Goal: Task Accomplishment & Management: Complete application form

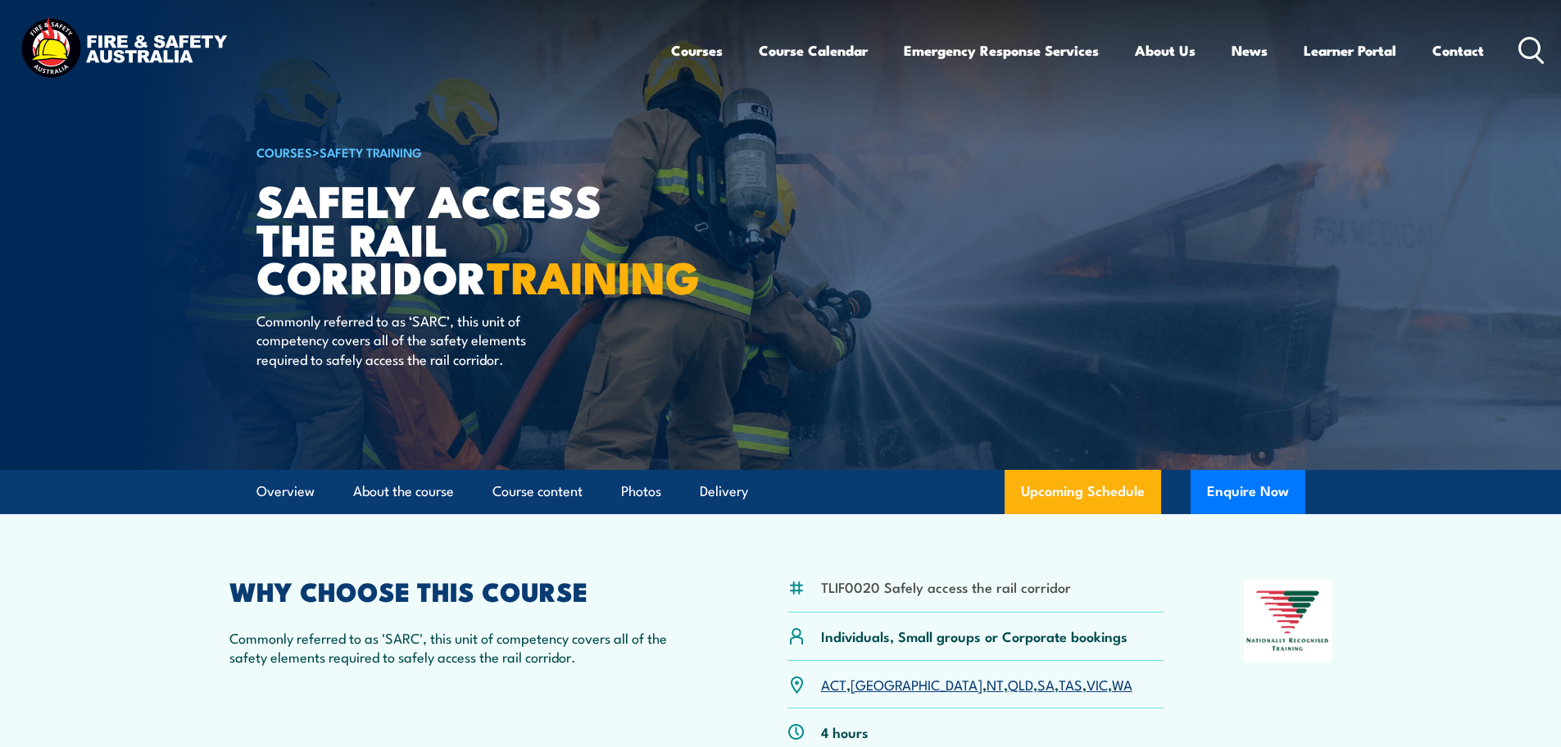
scroll to position [246, 0]
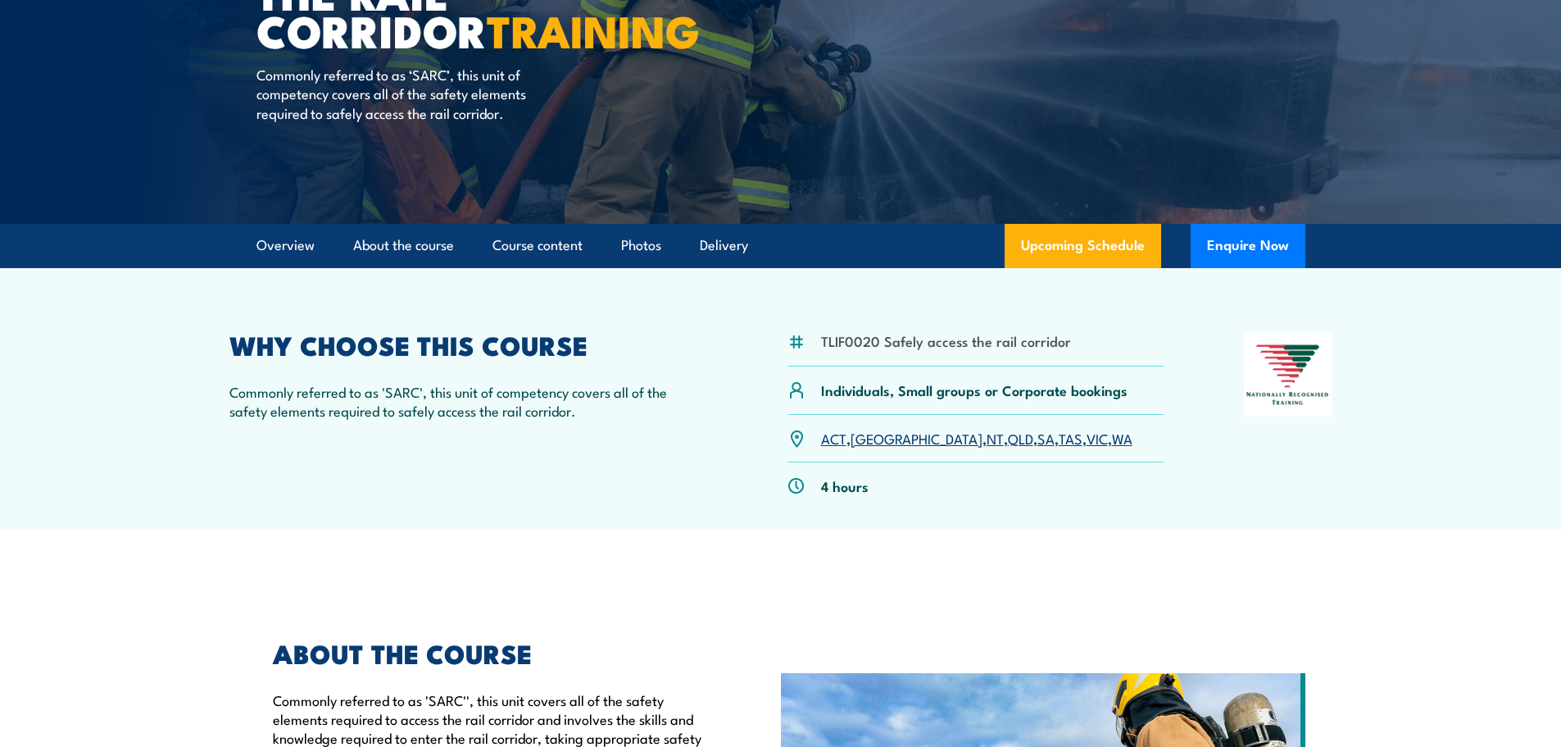
click at [1038, 442] on link "SA" at bounding box center [1046, 438] width 17 height 20
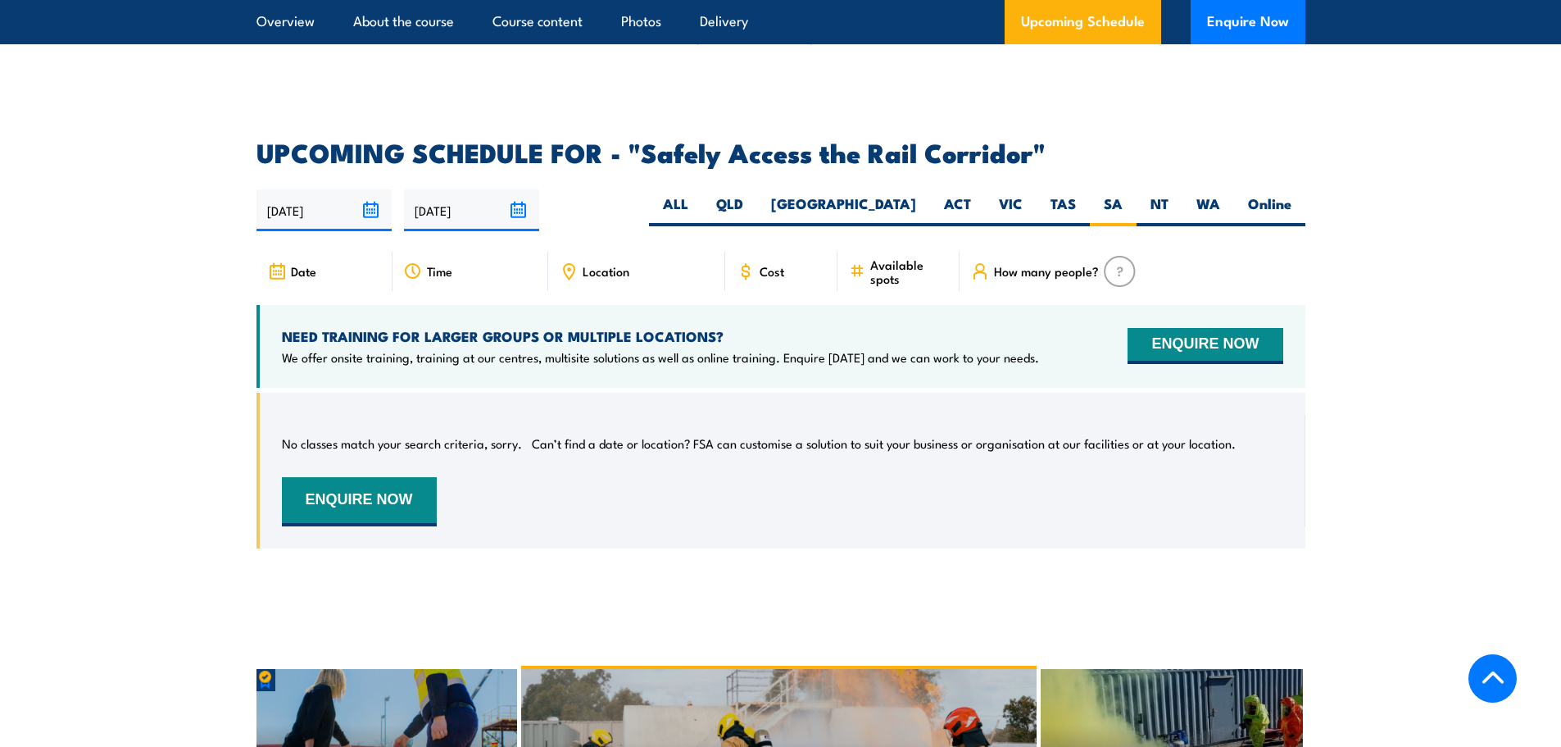
scroll to position [2301, 0]
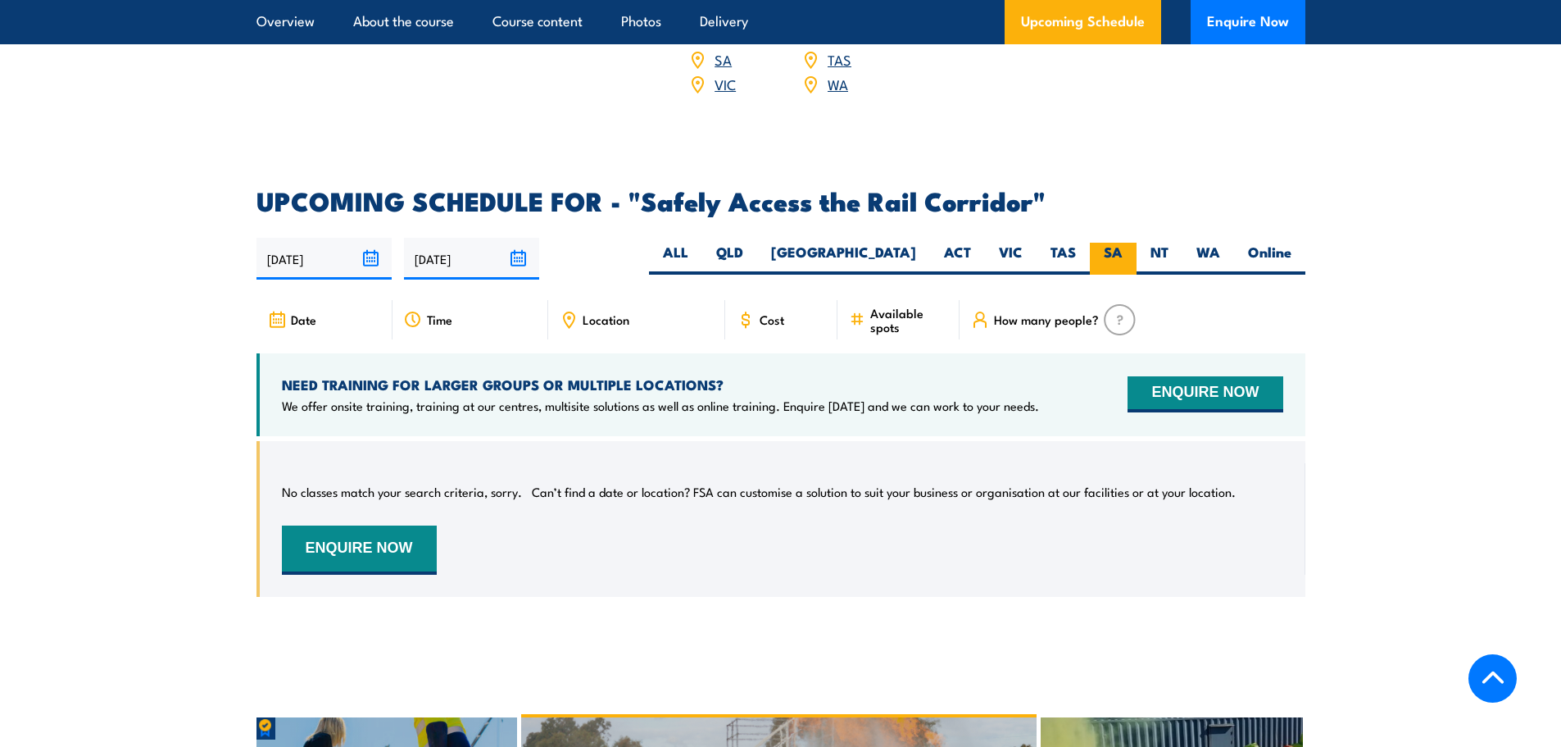
click at [1108, 243] on label "SA" at bounding box center [1113, 259] width 47 height 32
click at [1123, 243] on input "SA" at bounding box center [1128, 248] width 11 height 11
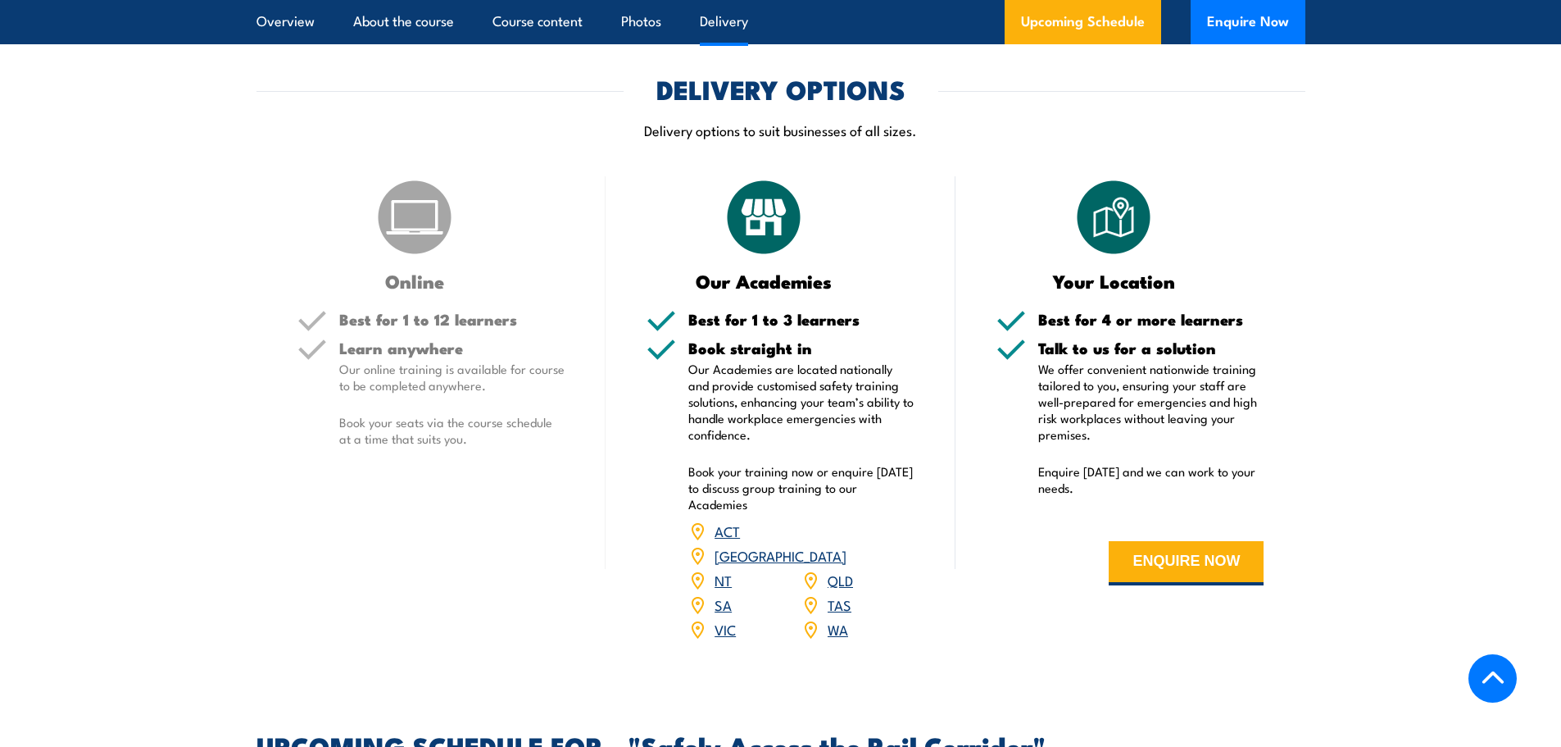
scroll to position [1728, 0]
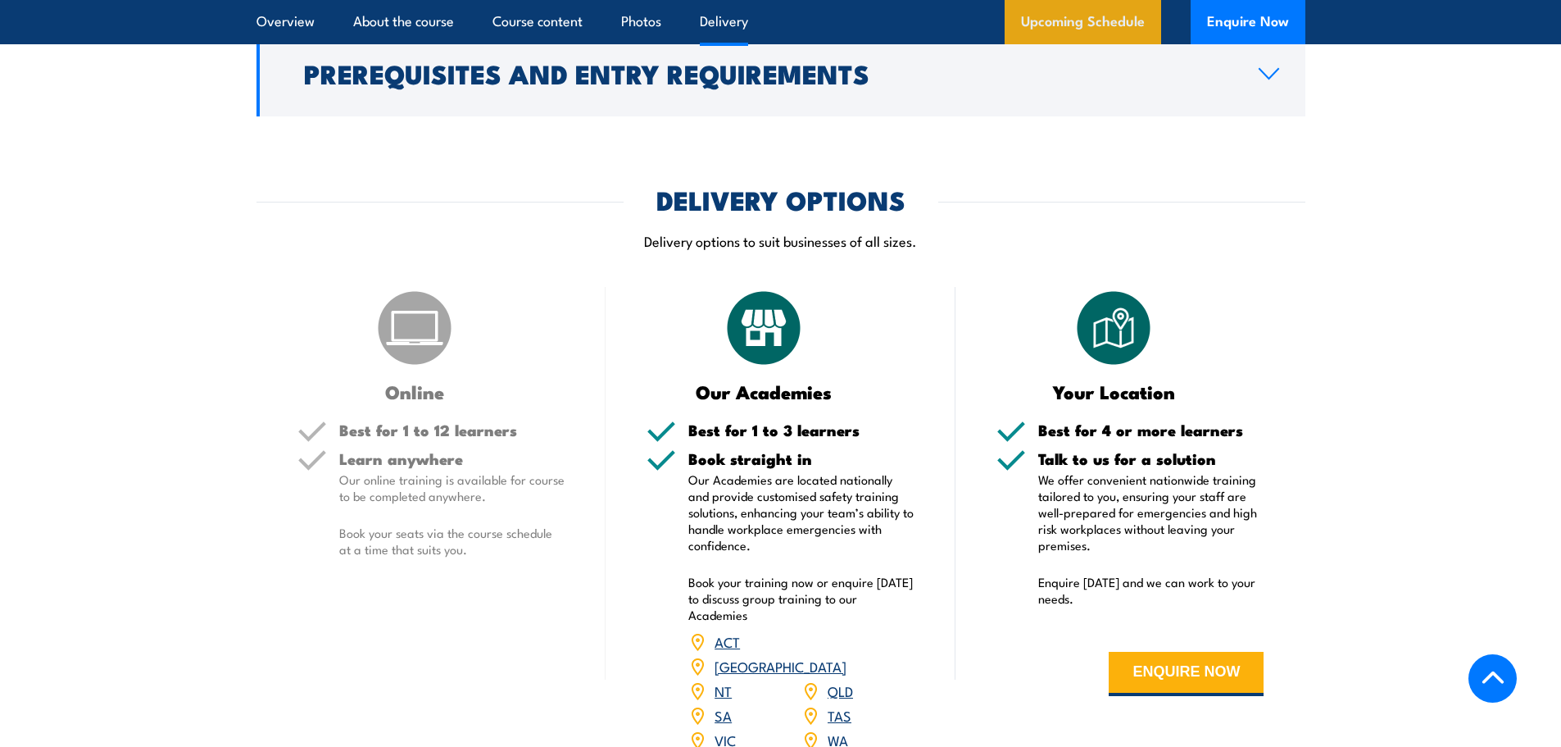
click at [1099, 27] on link "Upcoming Schedule" at bounding box center [1083, 22] width 157 height 44
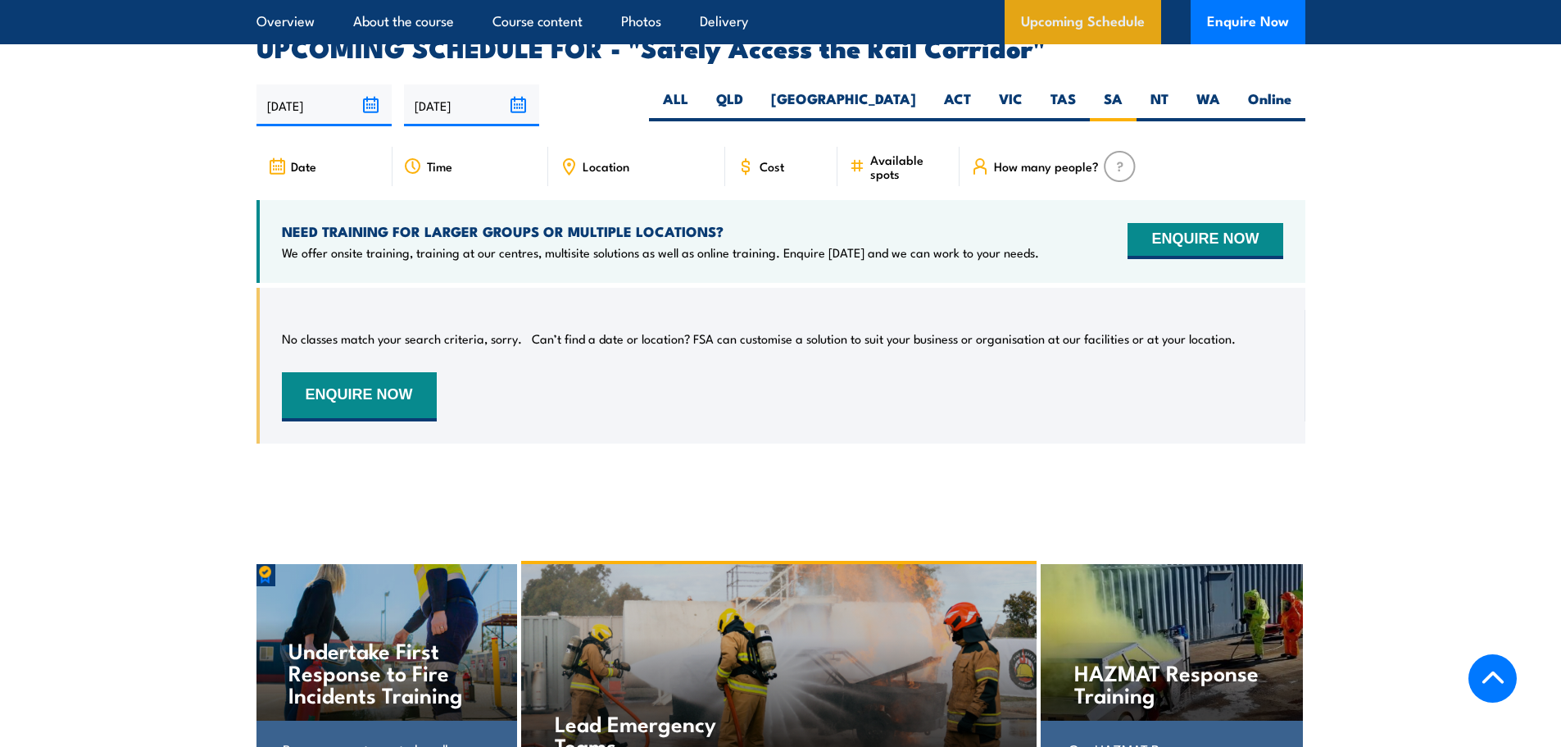
scroll to position [2465, 0]
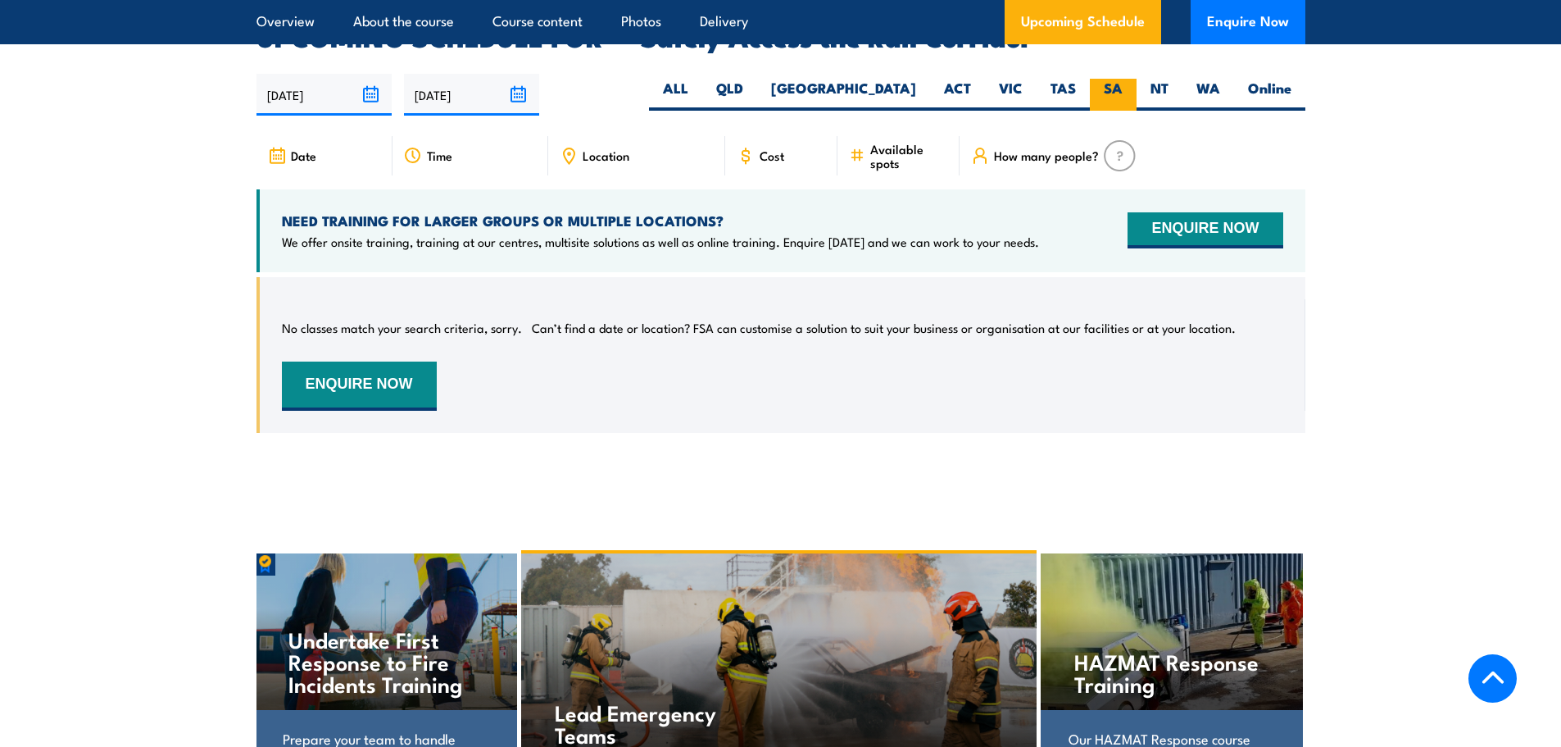
click at [1114, 79] on label "SA" at bounding box center [1113, 95] width 47 height 32
click at [1123, 79] on input "SA" at bounding box center [1128, 84] width 11 height 11
click at [1010, 148] on span "How many people?" at bounding box center [1046, 155] width 105 height 14
click at [1120, 140] on img at bounding box center [1120, 155] width 32 height 31
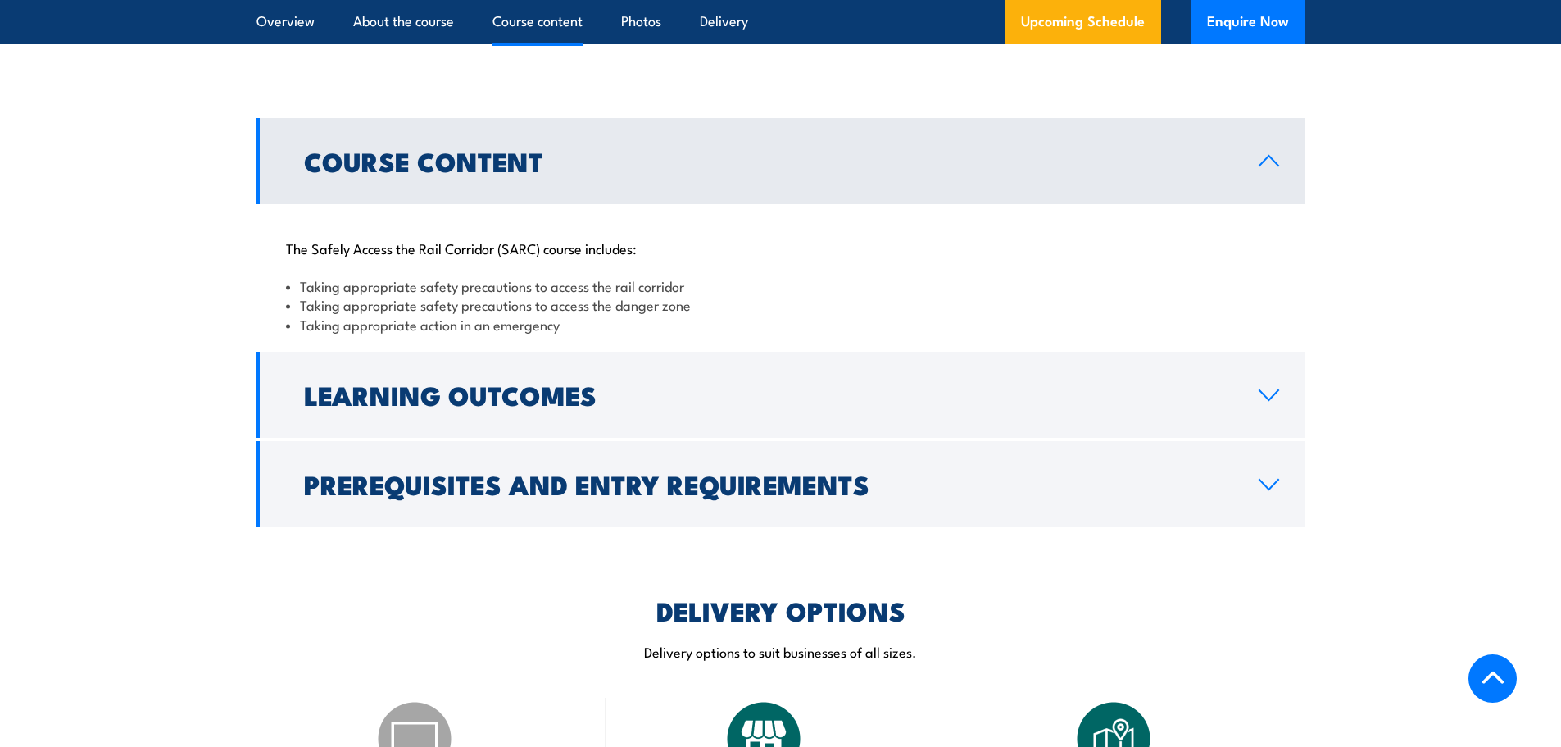
scroll to position [1236, 0]
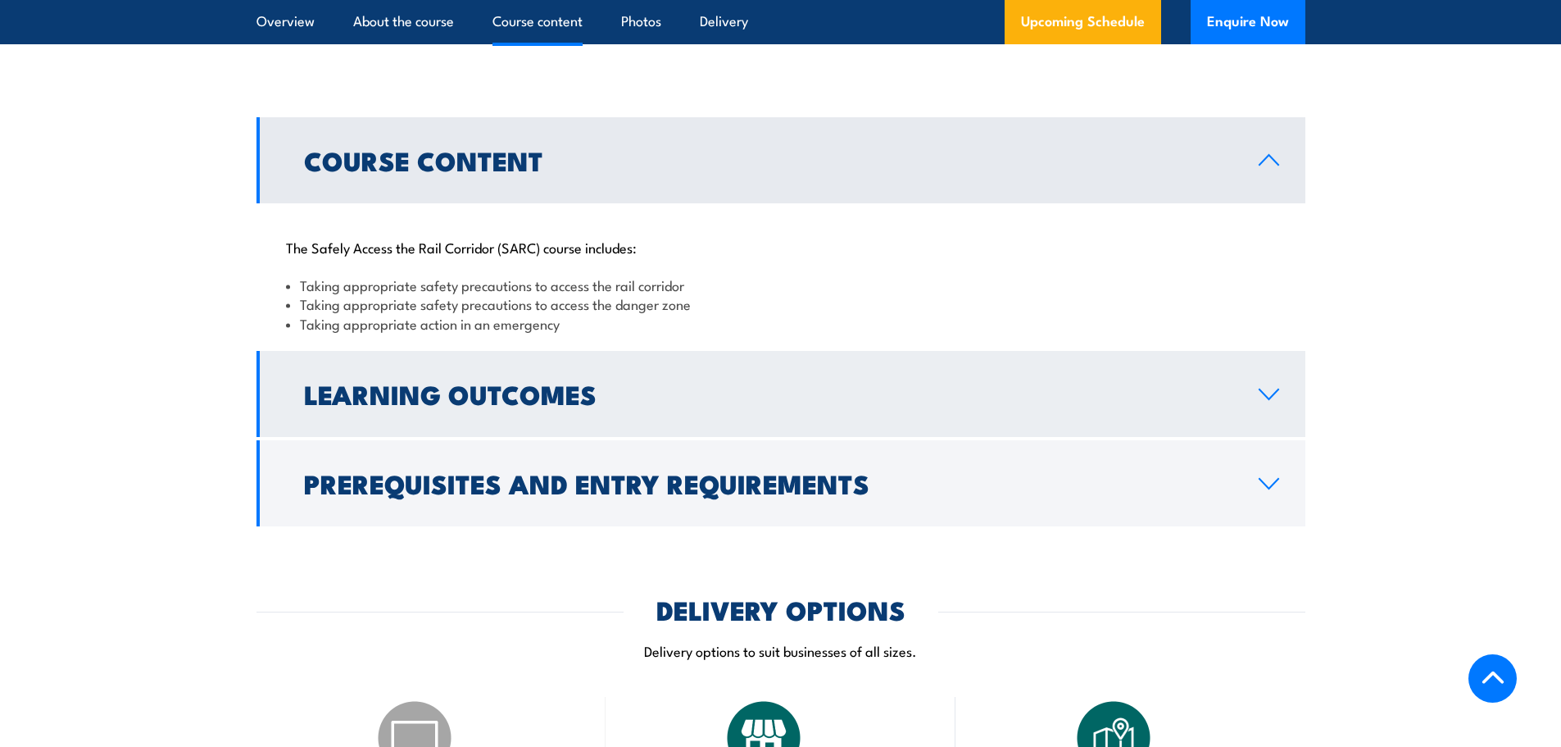
click at [1260, 390] on icon at bounding box center [1269, 394] width 19 height 10
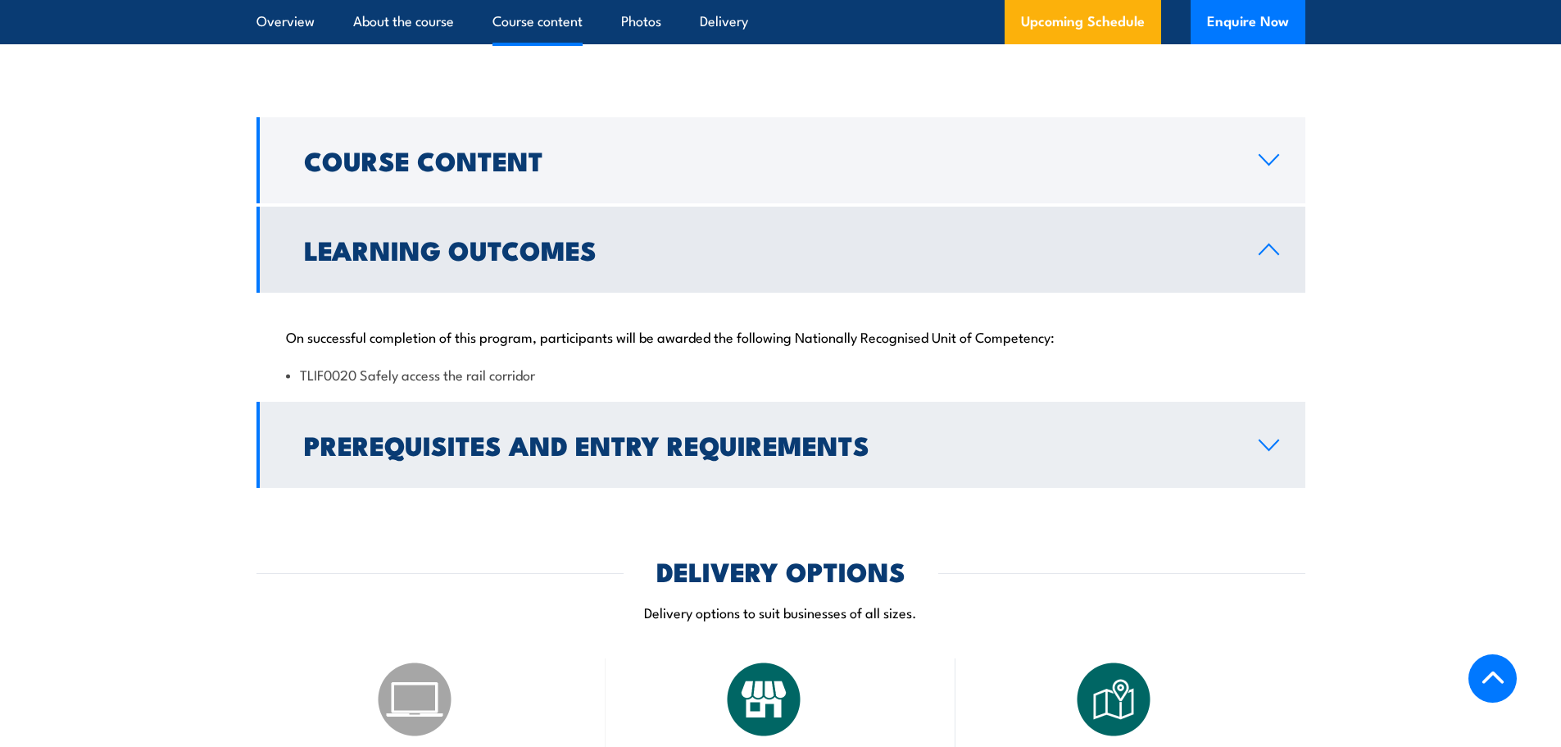
click at [1293, 457] on link "Prerequisites and Entry Requirements" at bounding box center [781, 445] width 1049 height 86
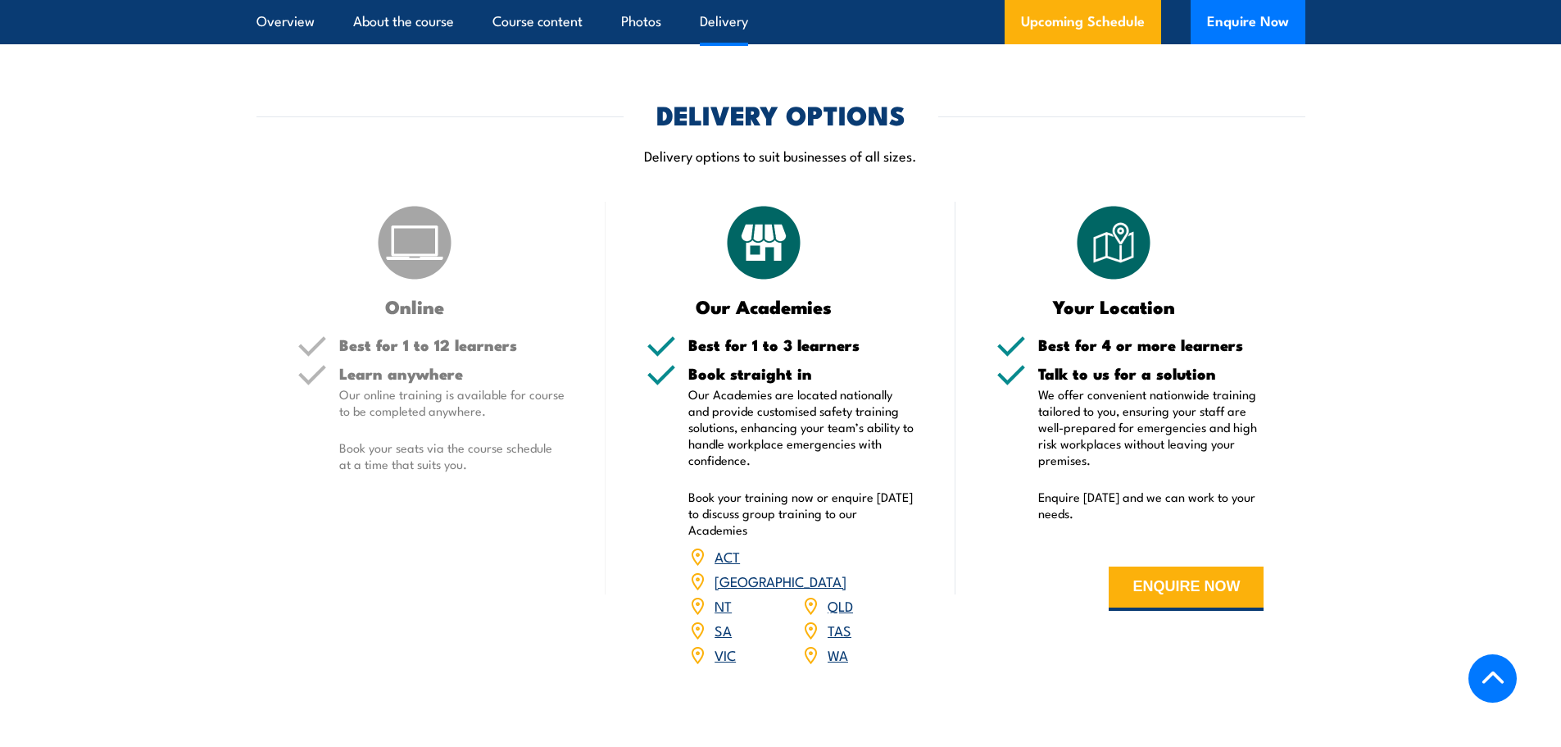
scroll to position [1810, 0]
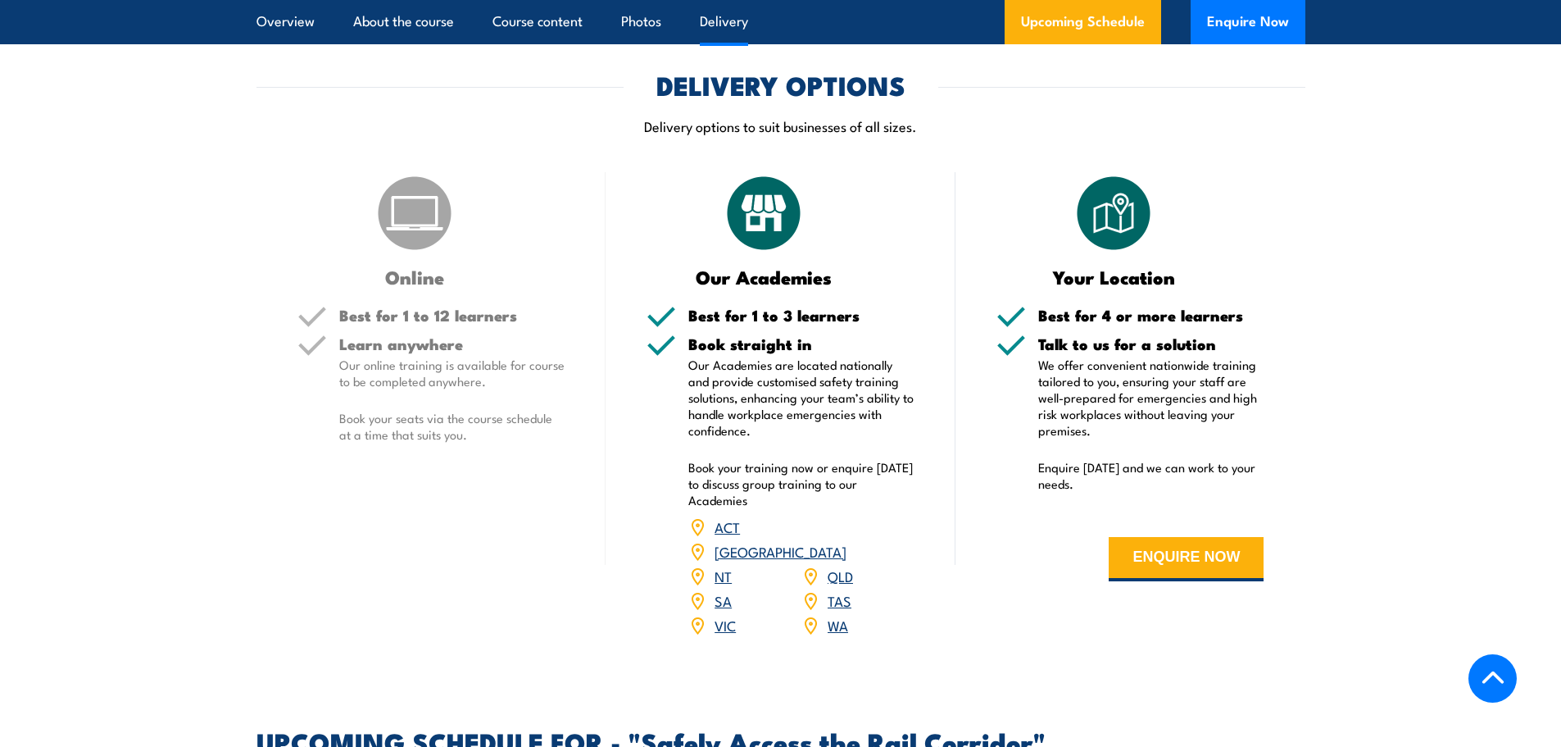
click at [728, 590] on link "SA" at bounding box center [723, 600] width 17 height 20
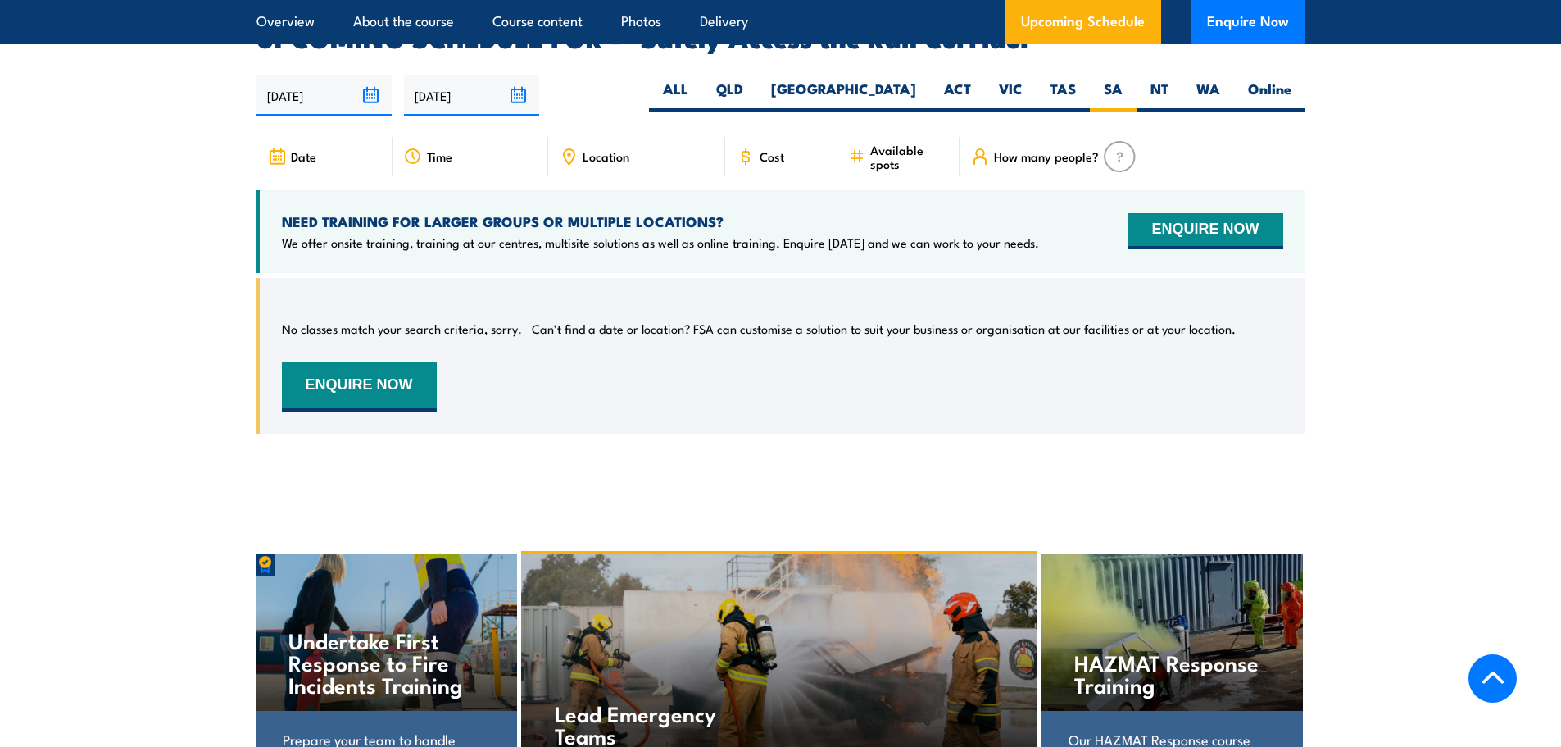
scroll to position [2514, 0]
click at [349, 364] on button "ENQUIRE NOW" at bounding box center [359, 385] width 155 height 49
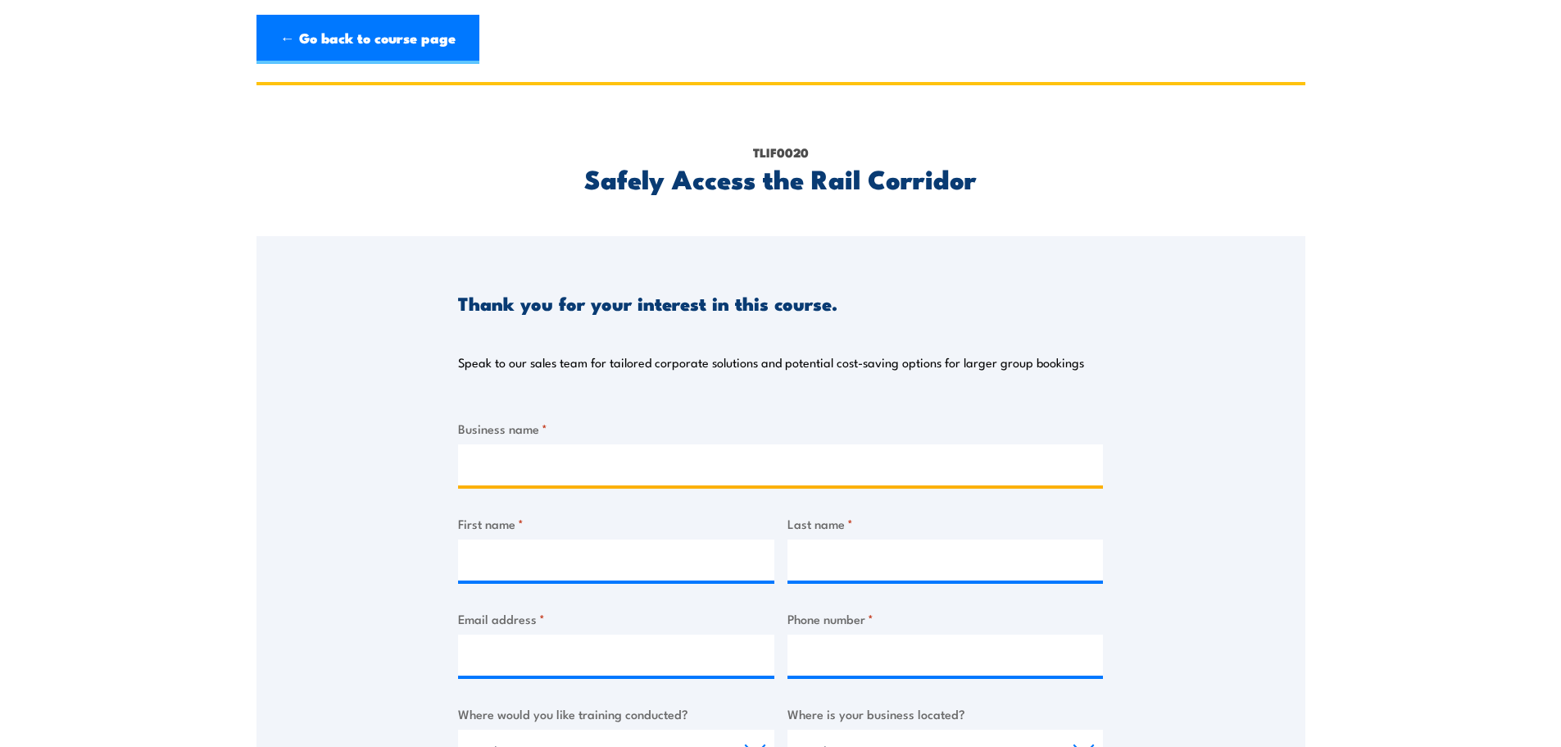
click at [544, 479] on input "Business name *" at bounding box center [780, 464] width 645 height 41
type input "Leanic Civil Mining & Construction Pty Ltd"
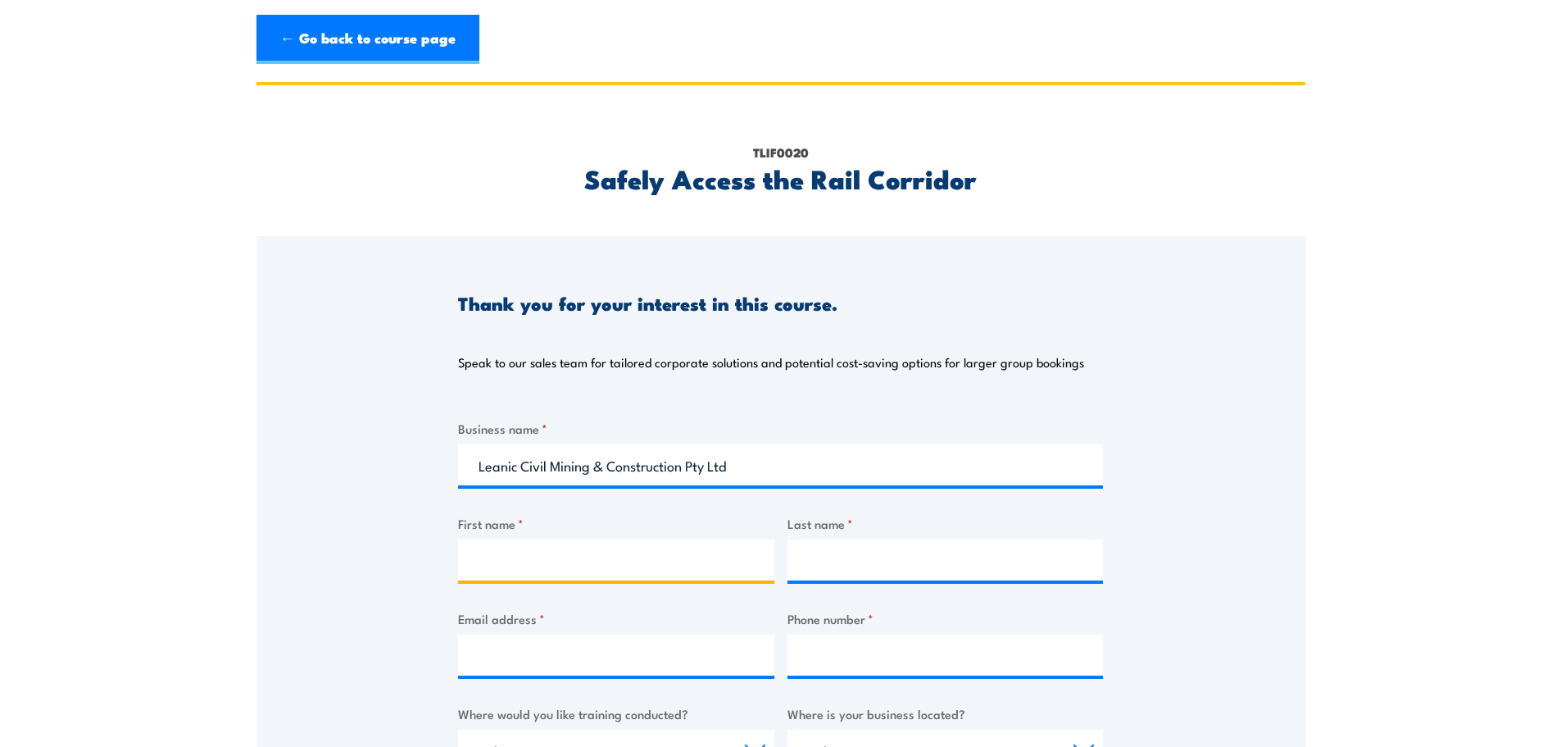
click at [571, 556] on input "First name *" at bounding box center [616, 559] width 316 height 41
type input "Leah"
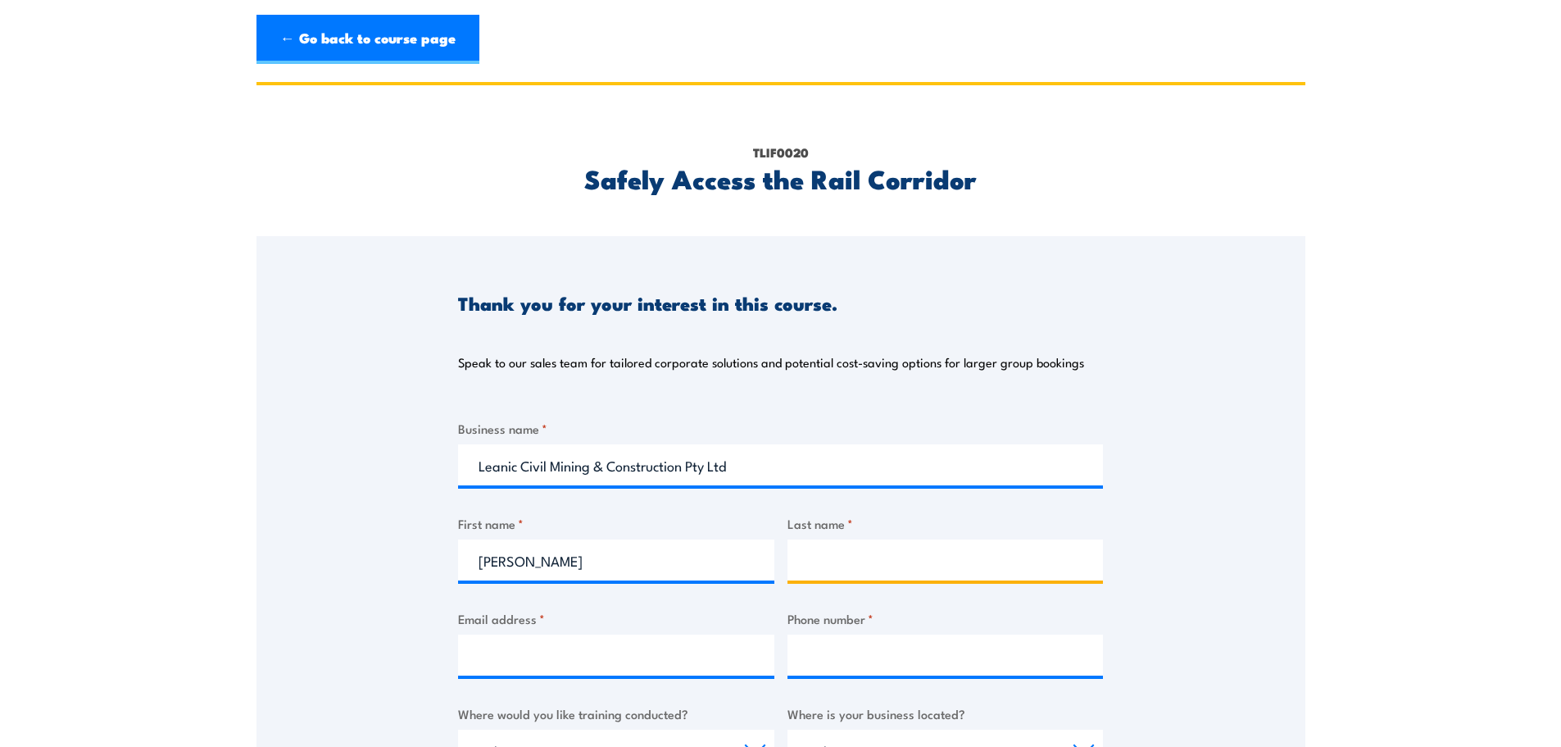
type input "V"
type input "Caden"
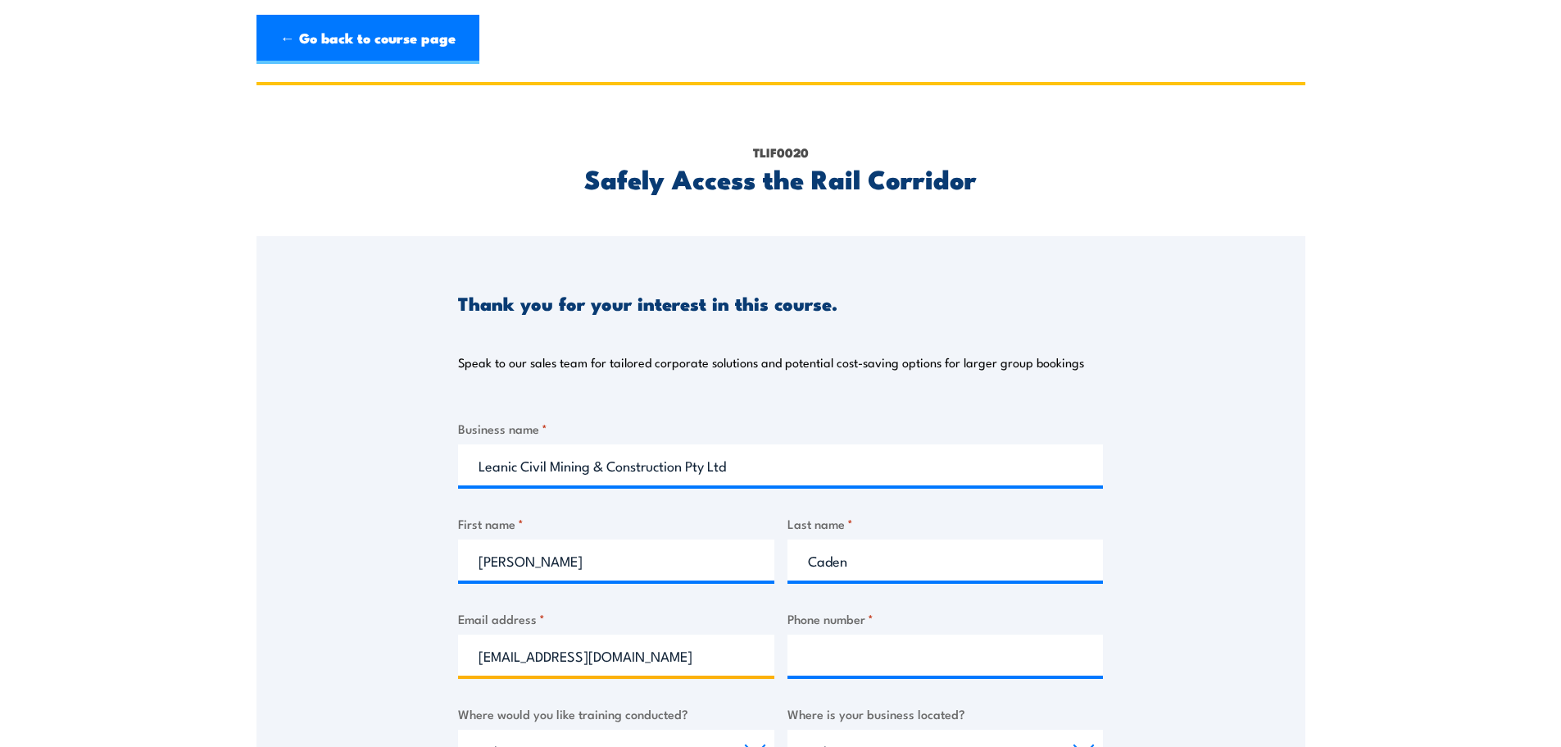
type input "admin@leanic.com.au"
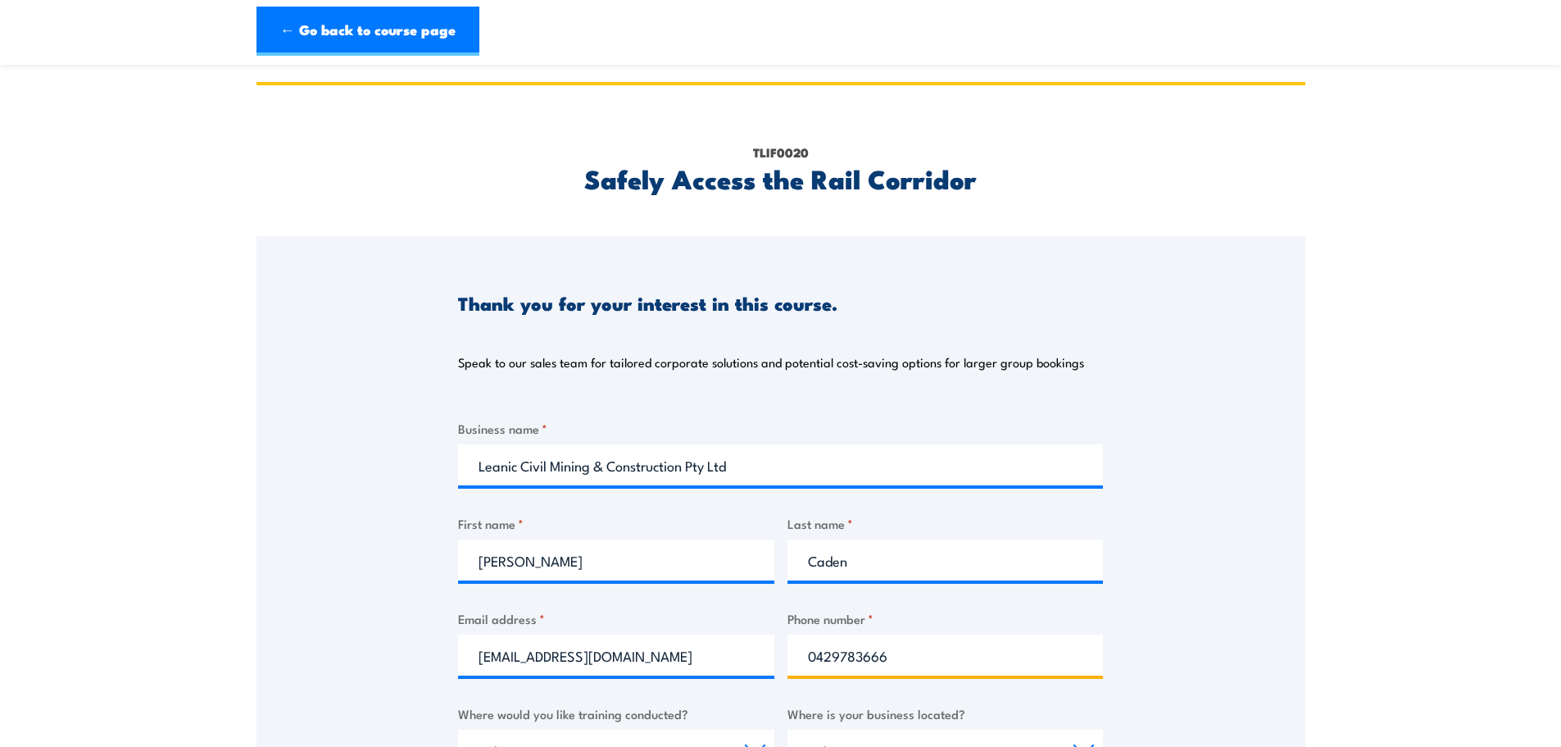
scroll to position [82, 0]
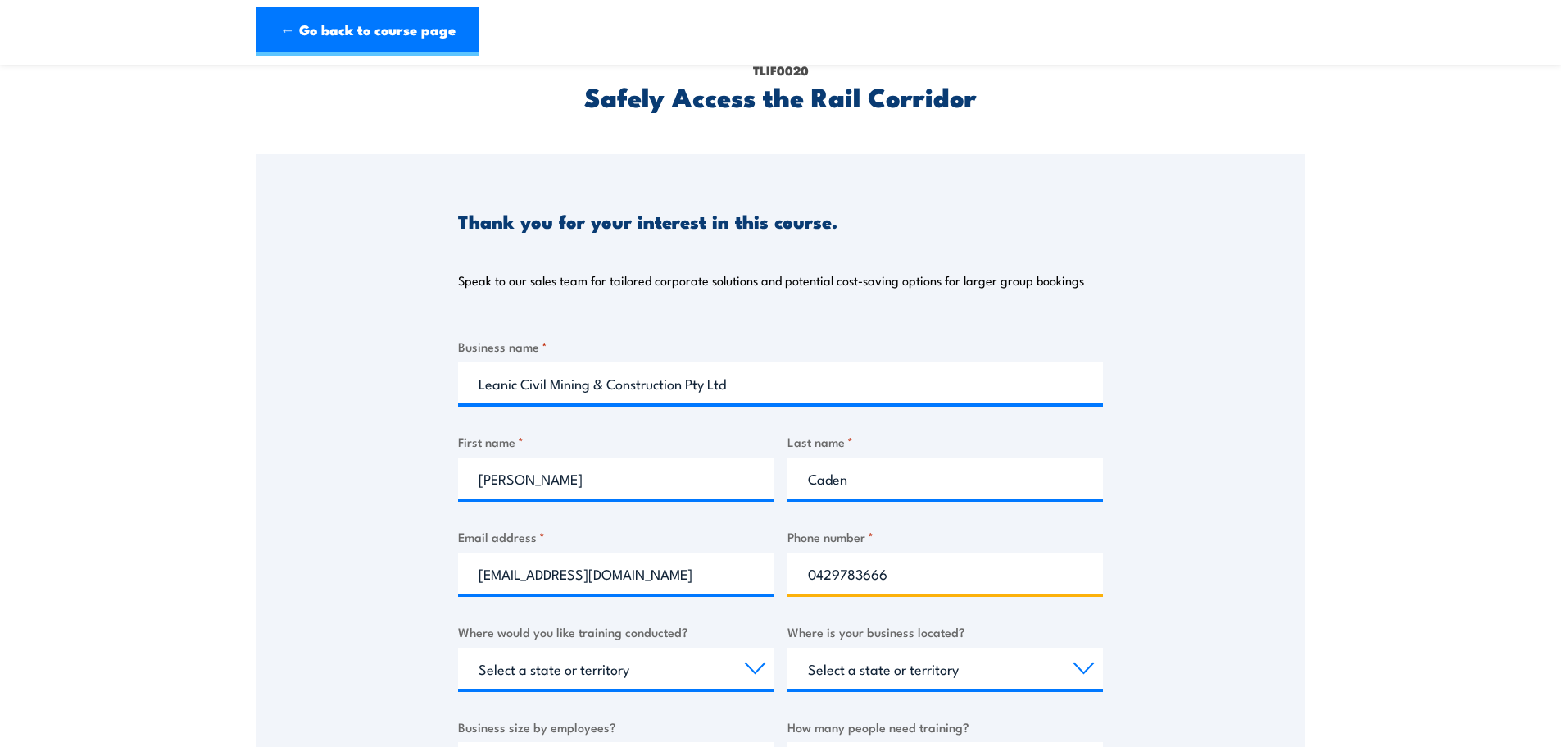
click at [871, 577] on input "0429783666" at bounding box center [946, 572] width 316 height 41
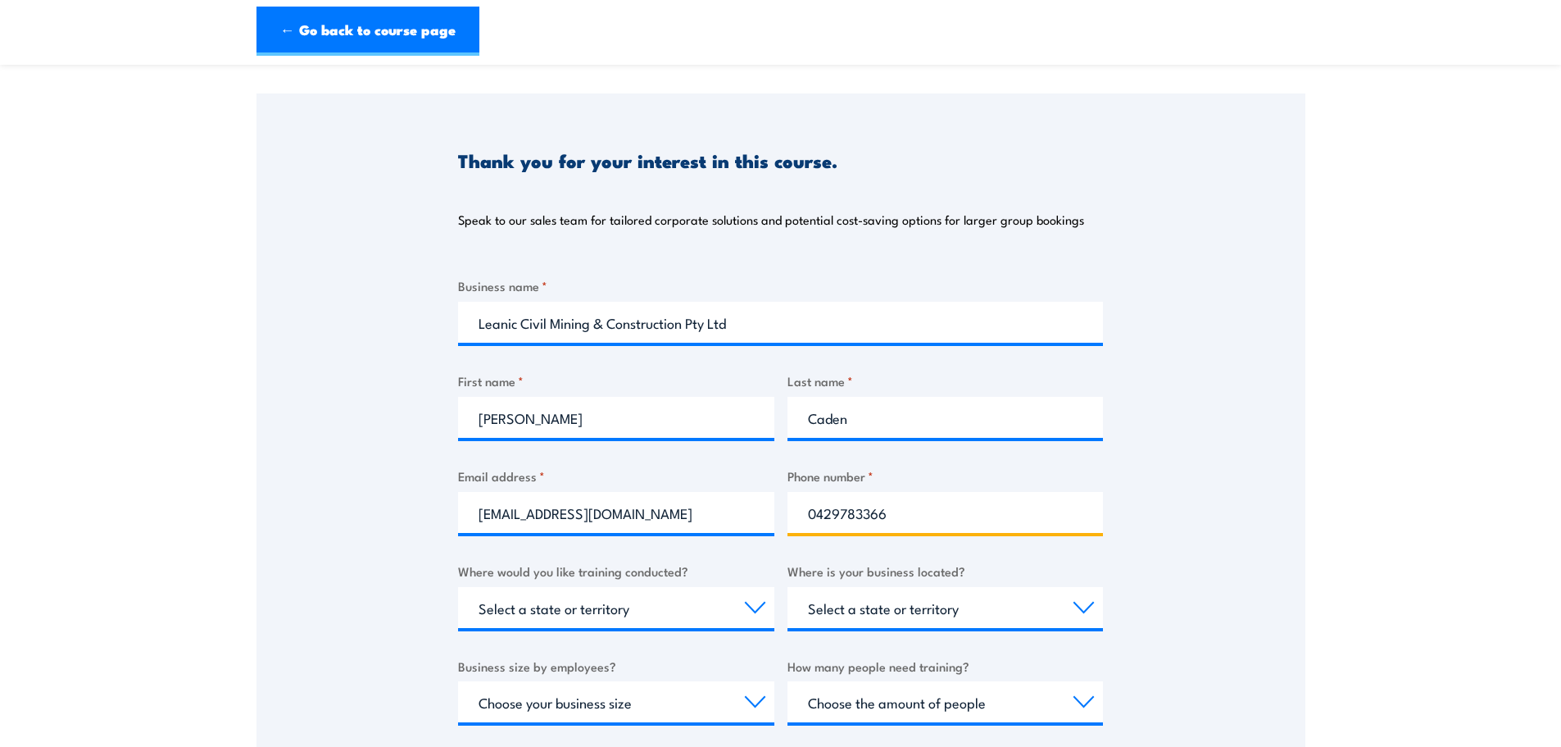
scroll to position [246, 0]
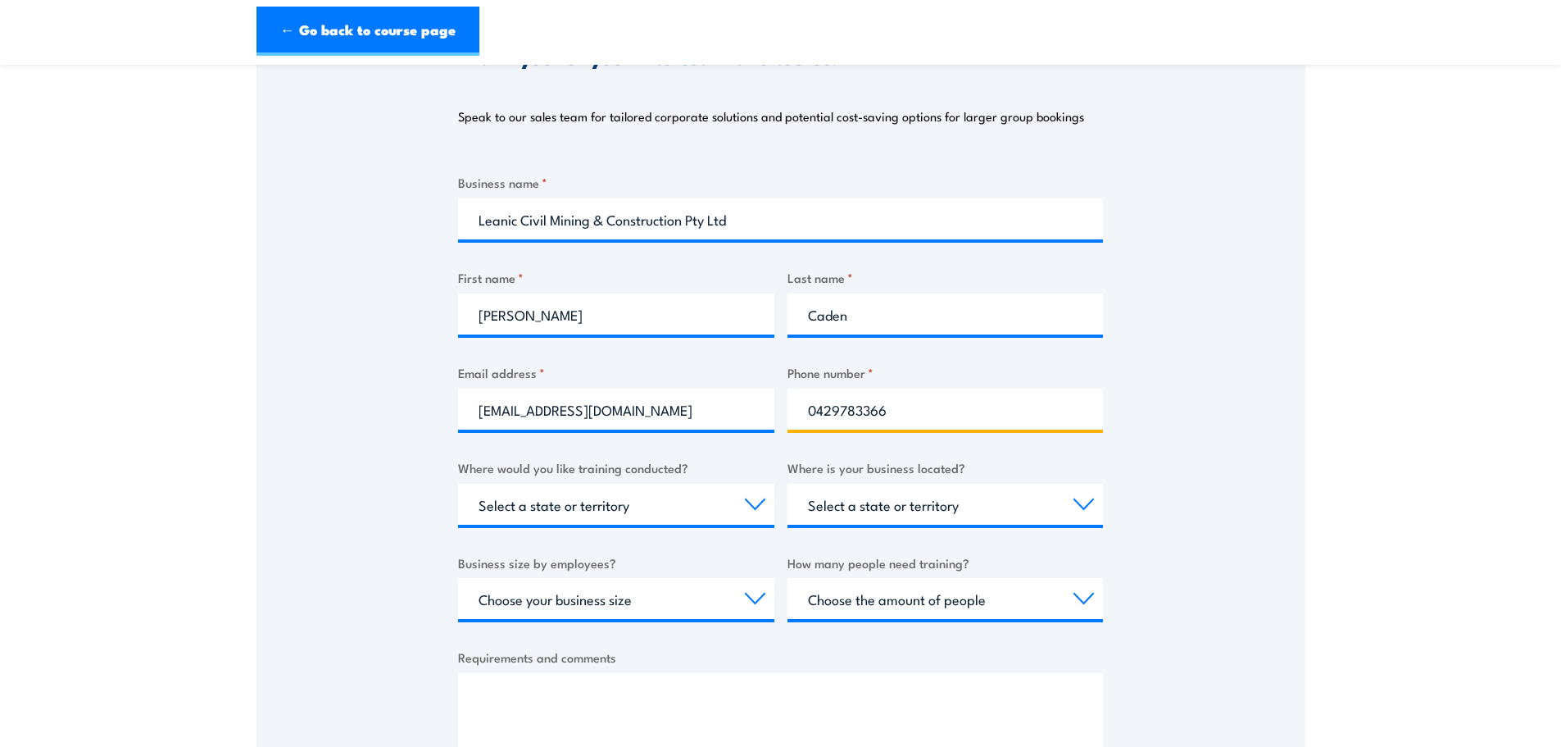
type input "0429783366"
click at [760, 502] on select "Select a state or territory Nationally - multiple locations QLD NSW VIC SA ACT …" at bounding box center [616, 504] width 316 height 41
select select "SA"
click at [458, 484] on select "Select a state or territory Nationally - multiple locations QLD NSW VIC SA ACT …" at bounding box center [616, 504] width 316 height 41
click at [1089, 509] on select "Select a state or territory QLD NSW VIC SA ACT WA TAS NT" at bounding box center [946, 504] width 316 height 41
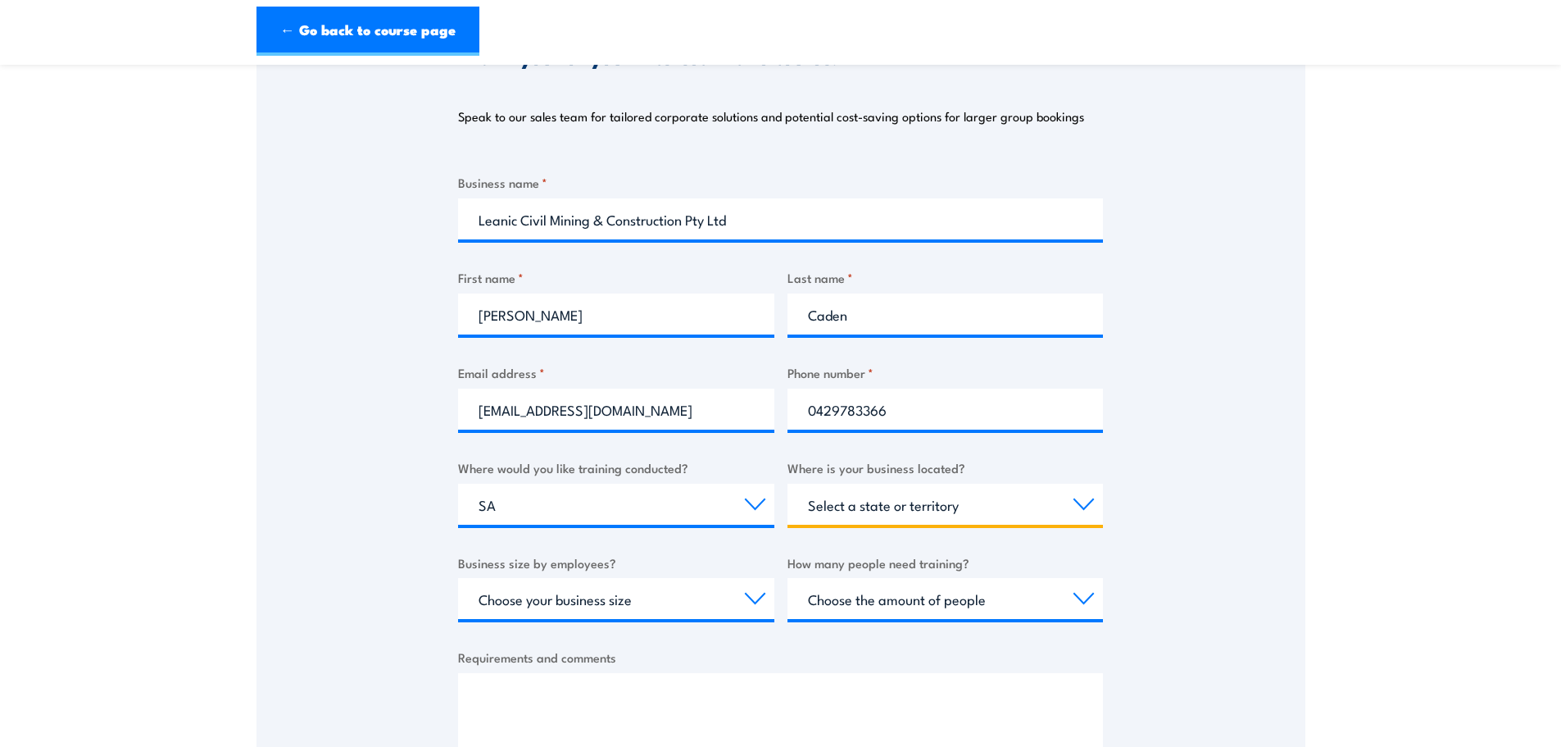
select select "SA"
click at [788, 484] on select "Select a state or territory QLD NSW VIC SA ACT WA TAS NT" at bounding box center [946, 504] width 316 height 41
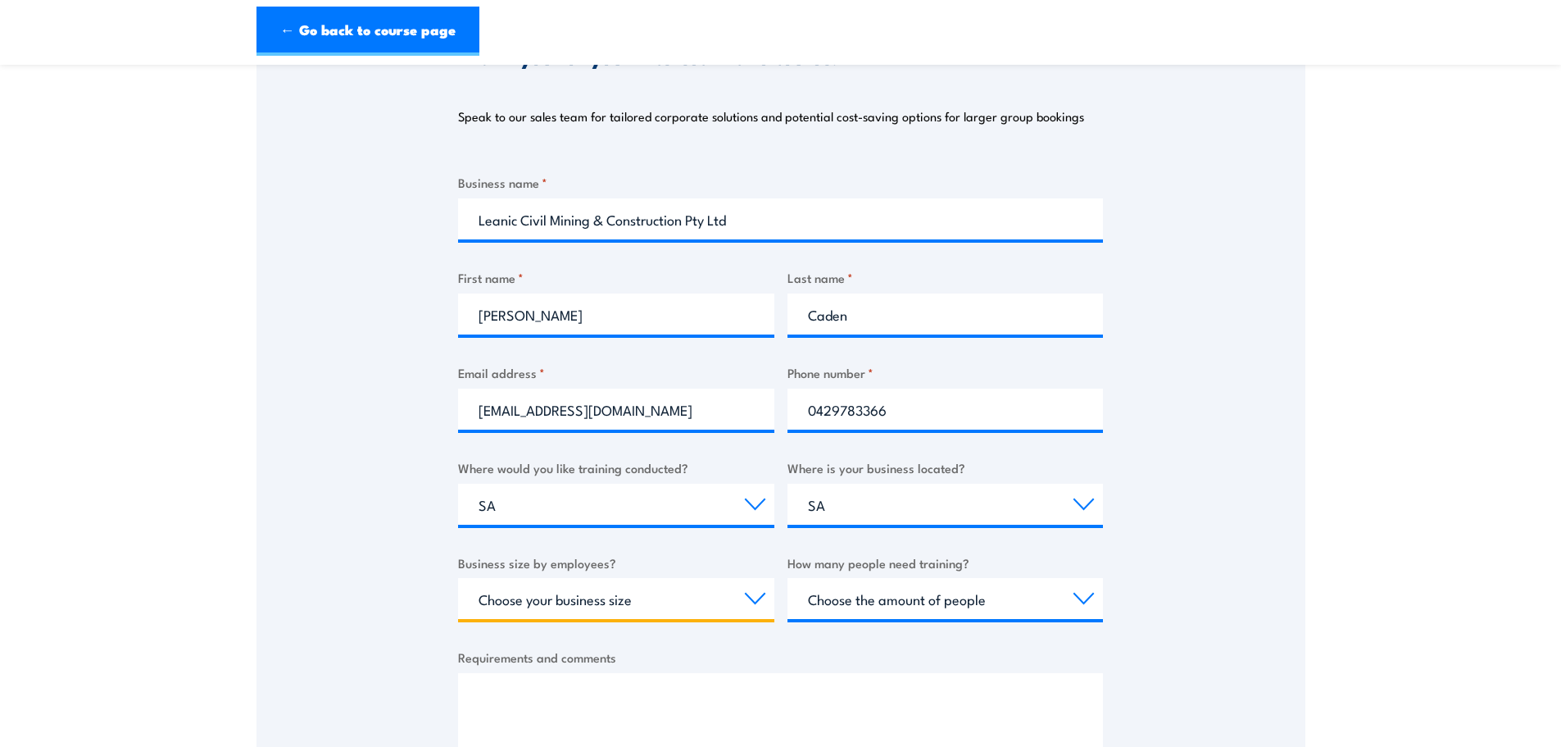
click at [756, 601] on select "Choose your business size 1 to 19 20 to 199 200+" at bounding box center [616, 598] width 316 height 41
select select "1 to 19"
click at [458, 578] on select "Choose your business size 1 to 19 20 to 199 200+" at bounding box center [616, 598] width 316 height 41
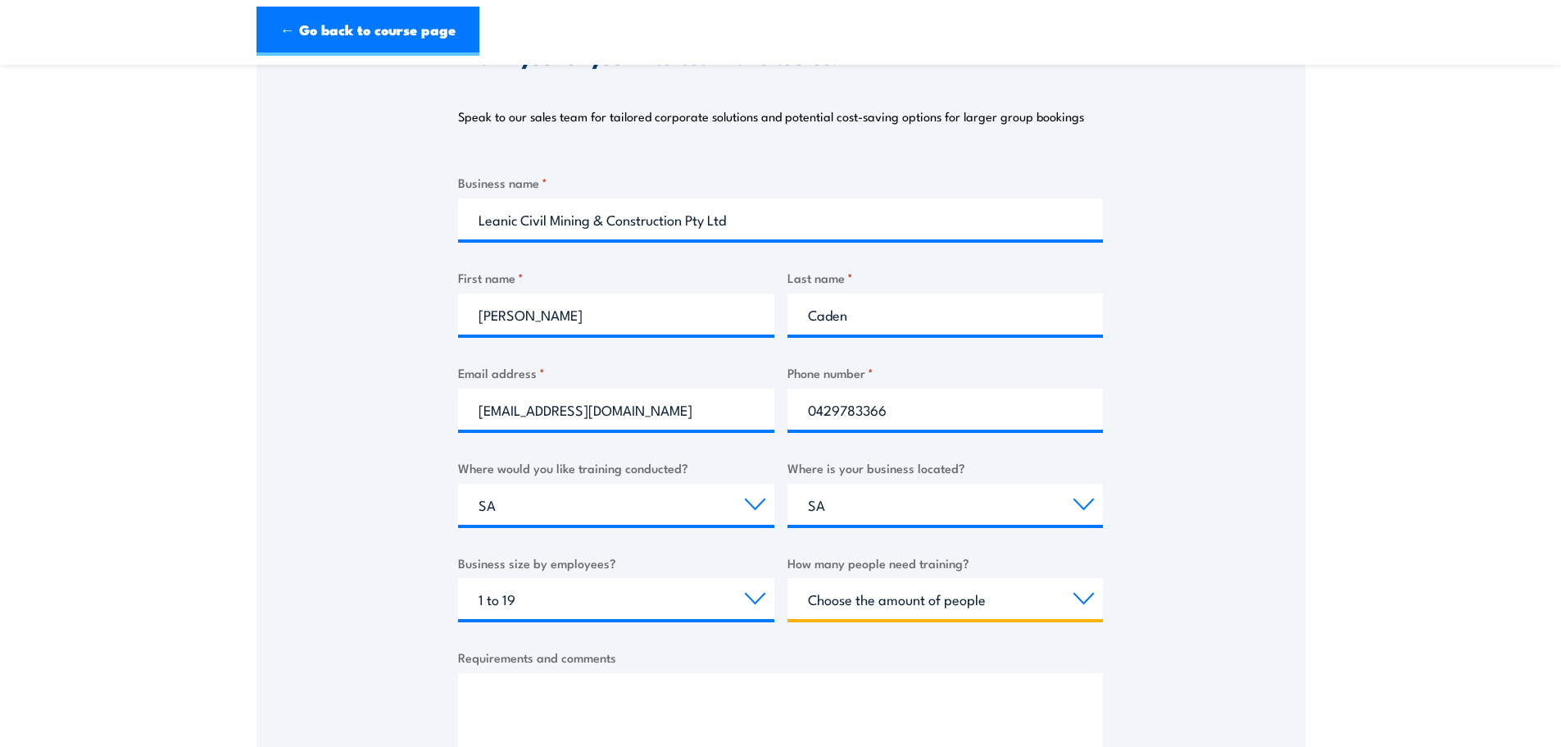
click at [1085, 603] on select "Choose the amount of people 1 to 4 5 to 19 20+" at bounding box center [946, 598] width 316 height 41
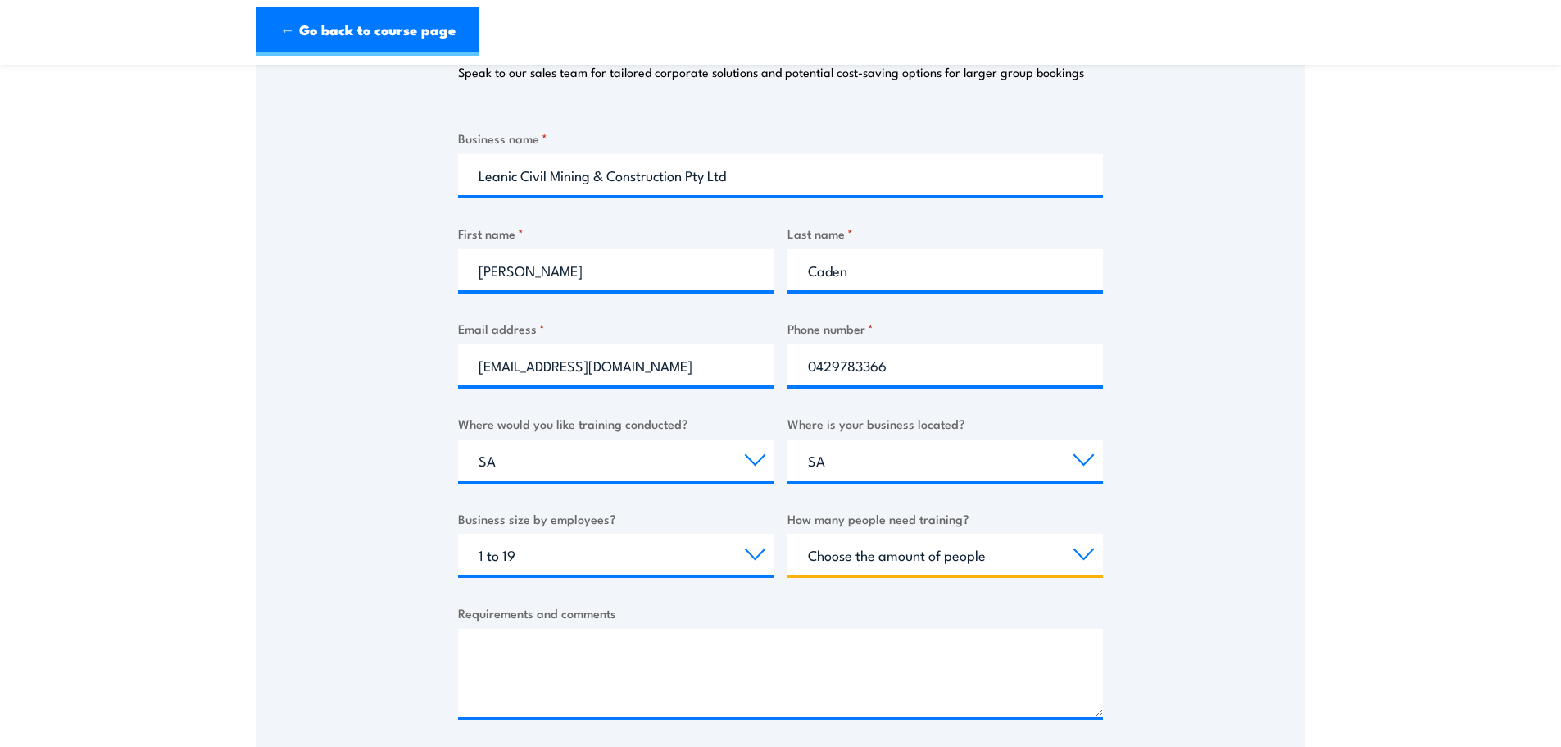
scroll to position [328, 0]
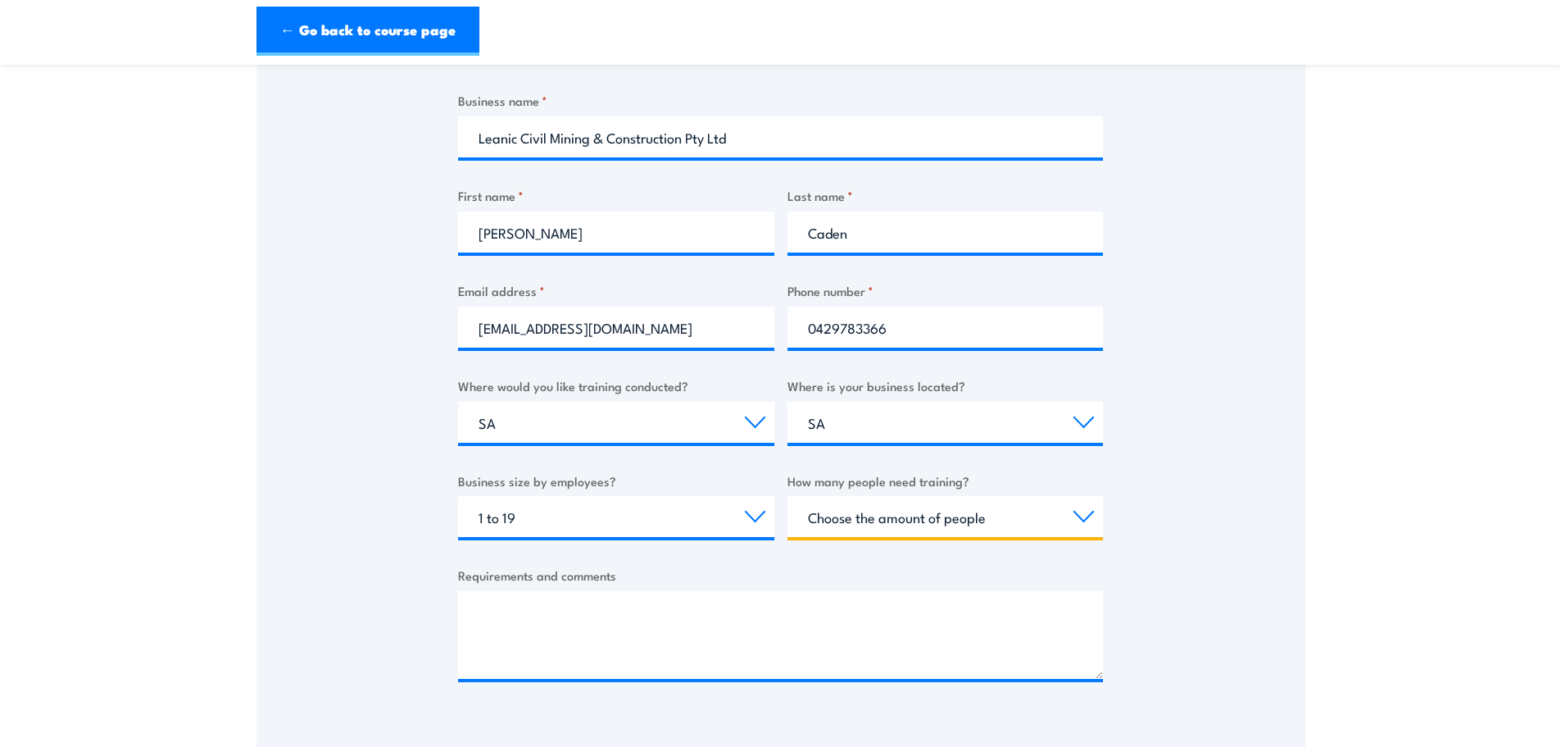
click at [1088, 509] on select "Choose the amount of people 1 to 4 5 to 19 20+" at bounding box center [946, 516] width 316 height 41
select select "5 to 19"
click at [788, 496] on select "Choose the amount of people 1 to 4 5 to 19 20+" at bounding box center [946, 516] width 316 height 41
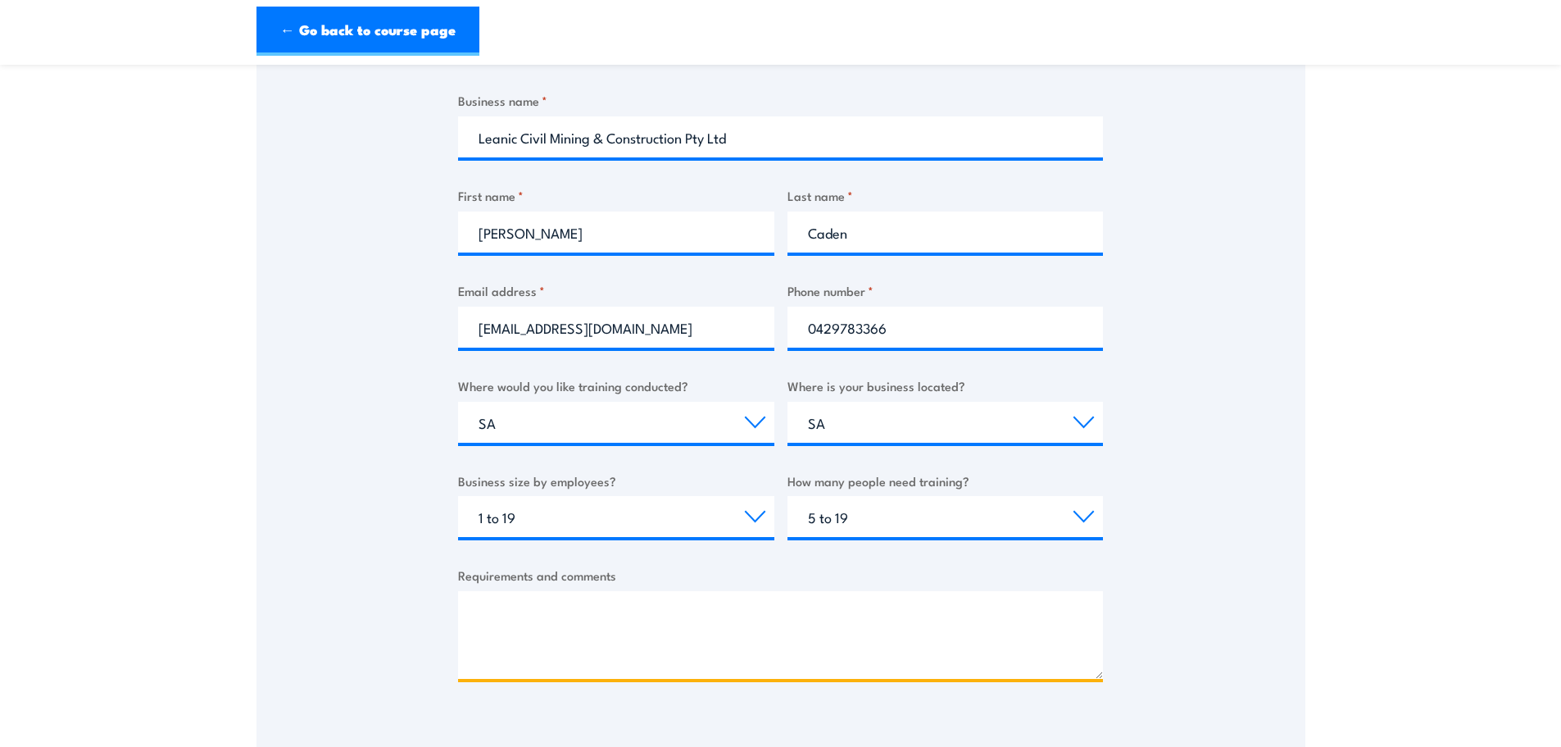
click at [617, 615] on textarea "Requirements and comments" at bounding box center [780, 635] width 645 height 88
click at [652, 634] on textarea "Requirements and comments" at bounding box center [780, 635] width 645 height 88
paste textarea "Track Safety Awareness (TLIF0020) course"
click at [497, 659] on textarea "Track Safety Awareness (TLIF0020) course MAking an enquiry for this course," at bounding box center [780, 635] width 645 height 88
click at [712, 660] on textarea "Track Safety Awareness (TLIF0020) course Mking an enquiry for this course," at bounding box center [780, 635] width 645 height 88
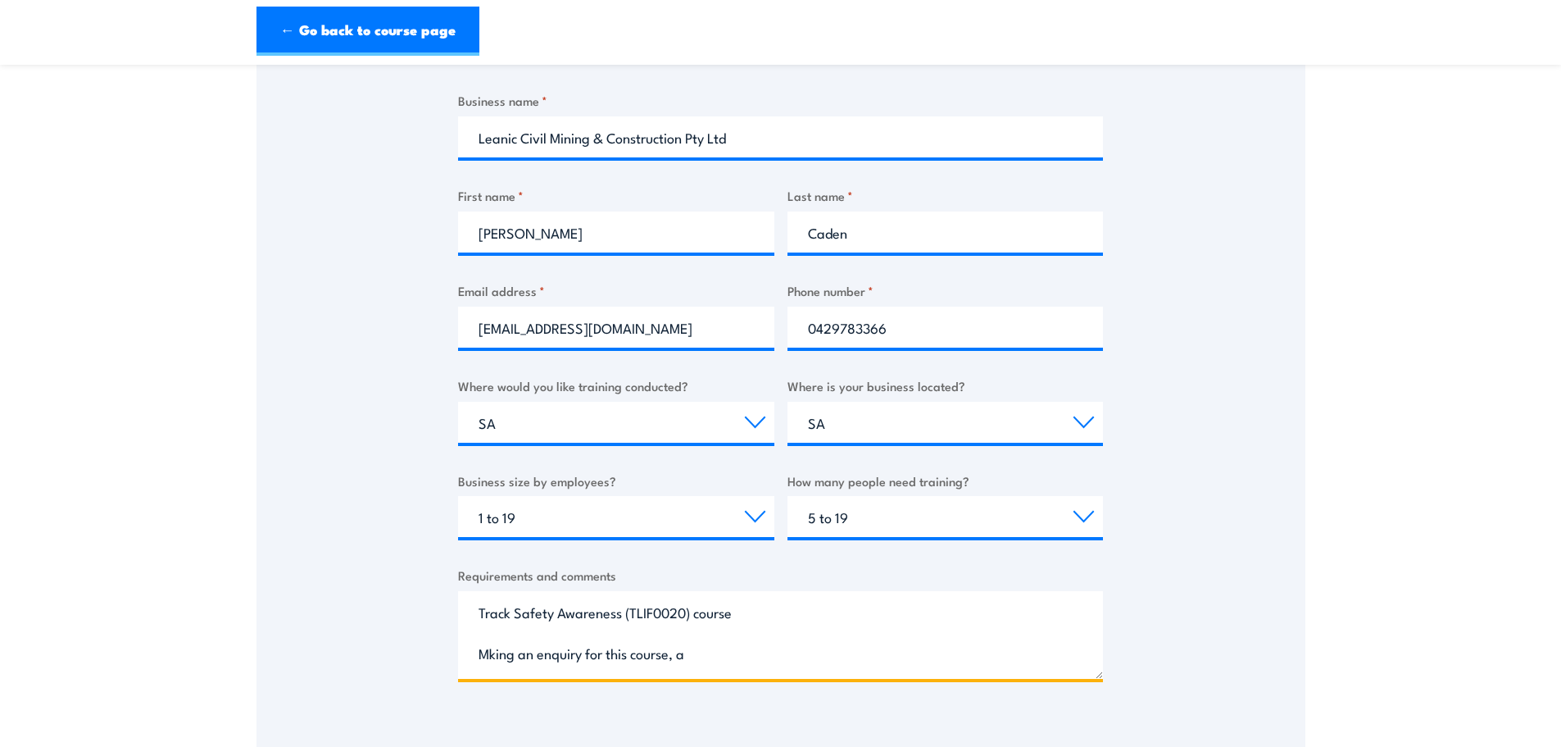
click at [712, 645] on textarea "Track Safety Awareness (TLIF0020) course Mking an enquiry for this course, a" at bounding box center [780, 635] width 645 height 88
click at [488, 655] on textarea "Track Safety Awareness (TLIF0020) course Mking an enquiry for this course, a" at bounding box center [780, 635] width 645 height 88
click at [706, 653] on textarea "Track Safety Awareness (TLIF0020) course Making an enquiry for this course, a" at bounding box center [780, 635] width 645 height 88
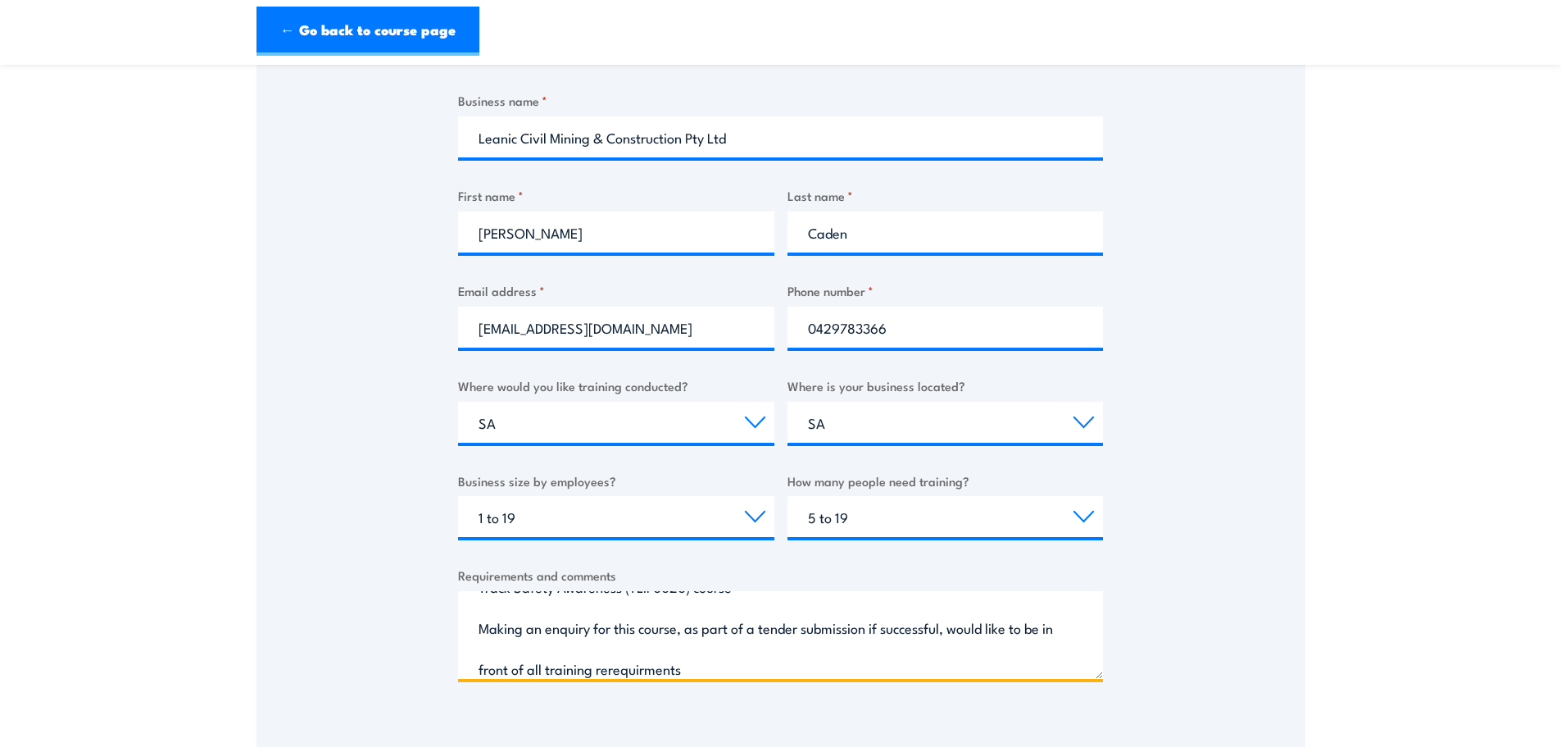
drag, startPoint x: 681, startPoint y: 670, endPoint x: 620, endPoint y: 600, distance: 93.0
click at [621, 600] on textarea "Track Safety Awareness (TLIF0020) course Making an enquiry for this course, as …" at bounding box center [780, 635] width 645 height 88
click at [654, 675] on textarea "Track Safety Awareness (TLIF0020) course Making an enquiry for this course, as …" at bounding box center [780, 635] width 645 height 88
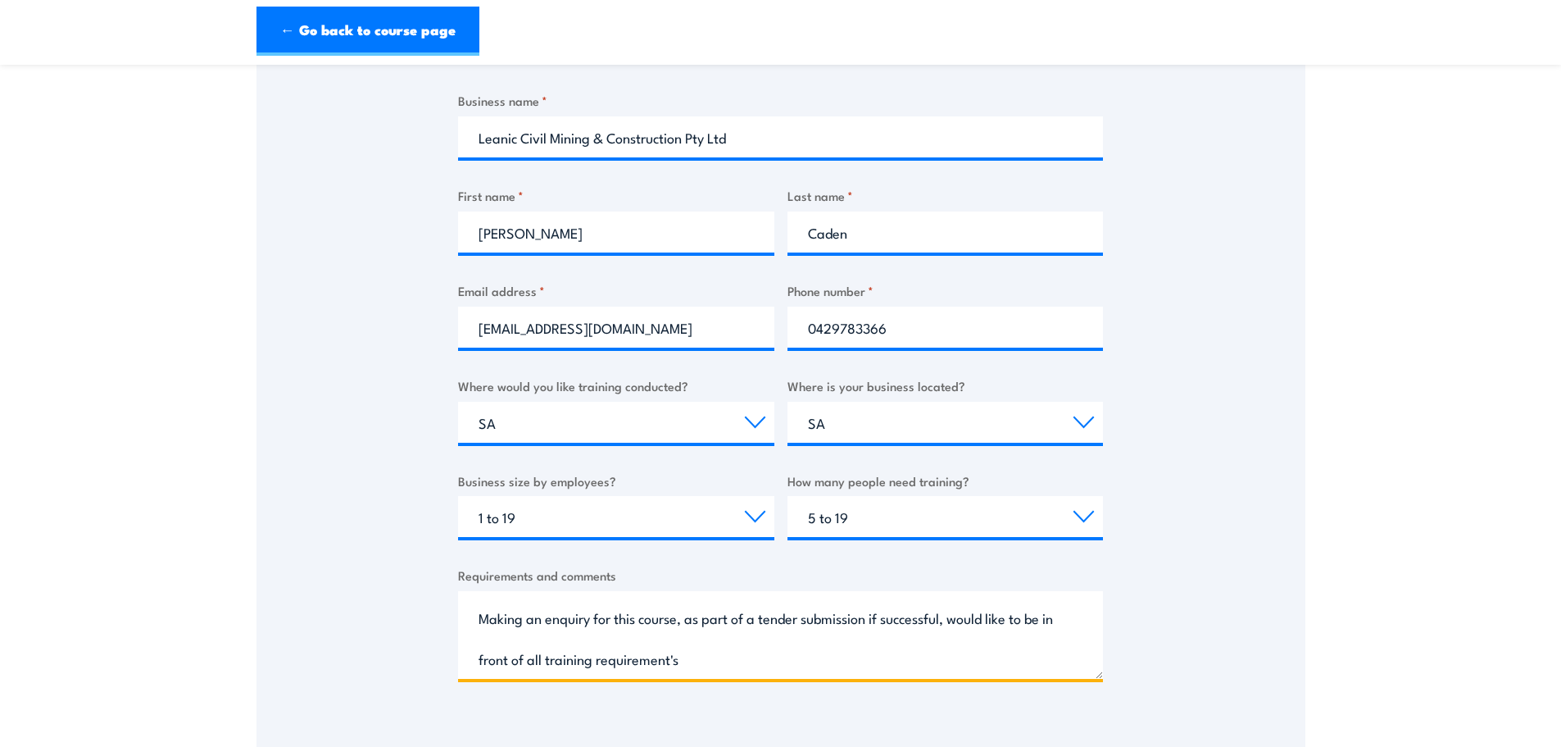
drag, startPoint x: 509, startPoint y: 662, endPoint x: 462, endPoint y: 665, distance: 46.8
click at [462, 665] on textarea "Track Safety Awareness (TLIF0020) course Making an enquiry for this course, as …" at bounding box center [780, 635] width 645 height 88
drag, startPoint x: 770, startPoint y: 666, endPoint x: 589, endPoint y: 664, distance: 180.3
click at [589, 664] on textarea "Track Safety Awareness (TLIF0020) course Making an enquiry for this course, as …" at bounding box center [780, 635] width 645 height 88
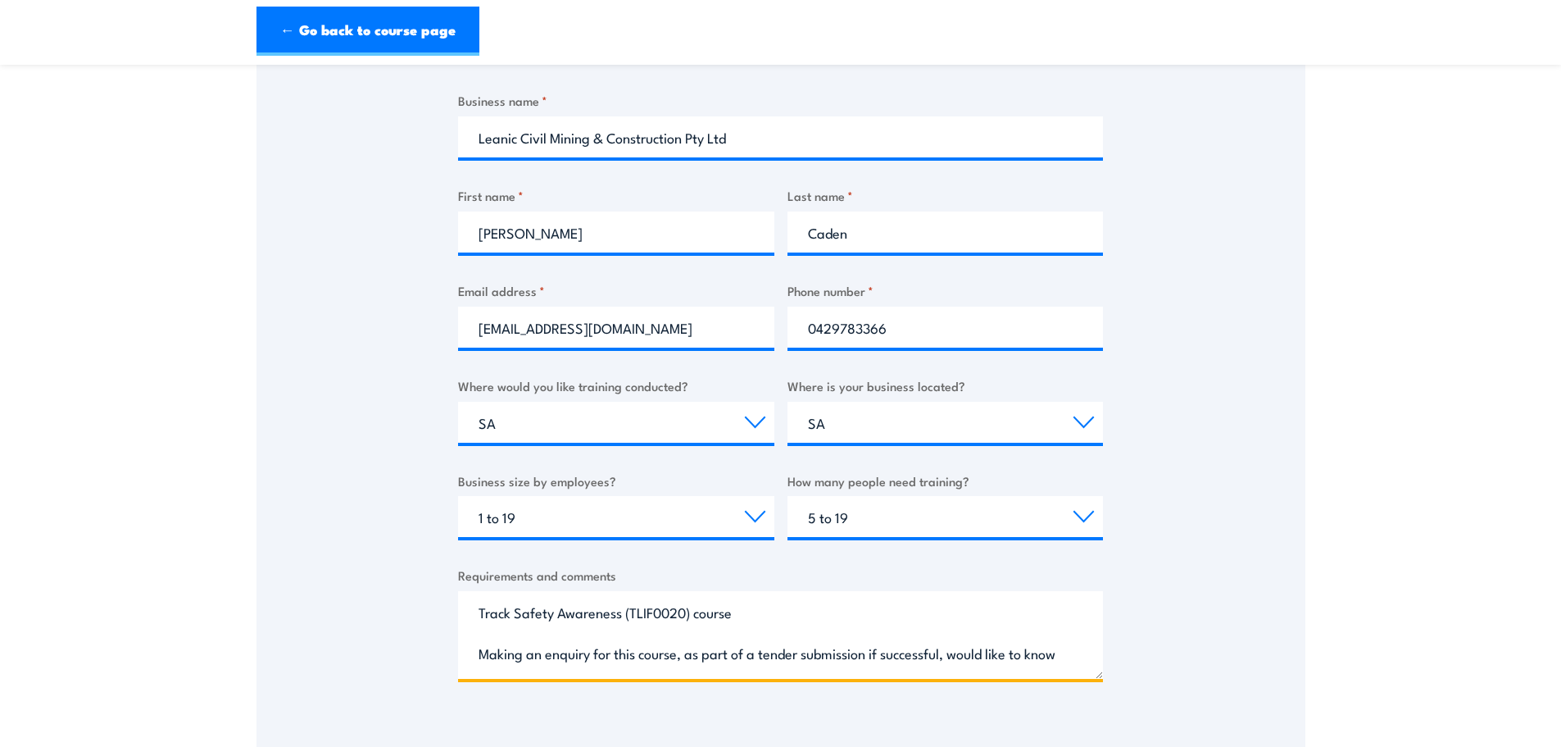
drag, startPoint x: 641, startPoint y: 675, endPoint x: 468, endPoint y: 624, distance: 180.5
click at [468, 624] on textarea "Track Safety Awareness (TLIF0020) course Making an enquiry for this course, as …" at bounding box center [780, 635] width 645 height 88
click at [701, 629] on textarea "Track Safety Awareness (TLIF0020) course Making an enquiry for this course, as …" at bounding box center [780, 635] width 645 height 88
drag, startPoint x: 613, startPoint y: 661, endPoint x: 443, endPoint y: 582, distance: 188.1
click at [443, 582] on div "Thank you for your interest in this course. Speak to our sales team for tailore…" at bounding box center [781, 317] width 1049 height 819
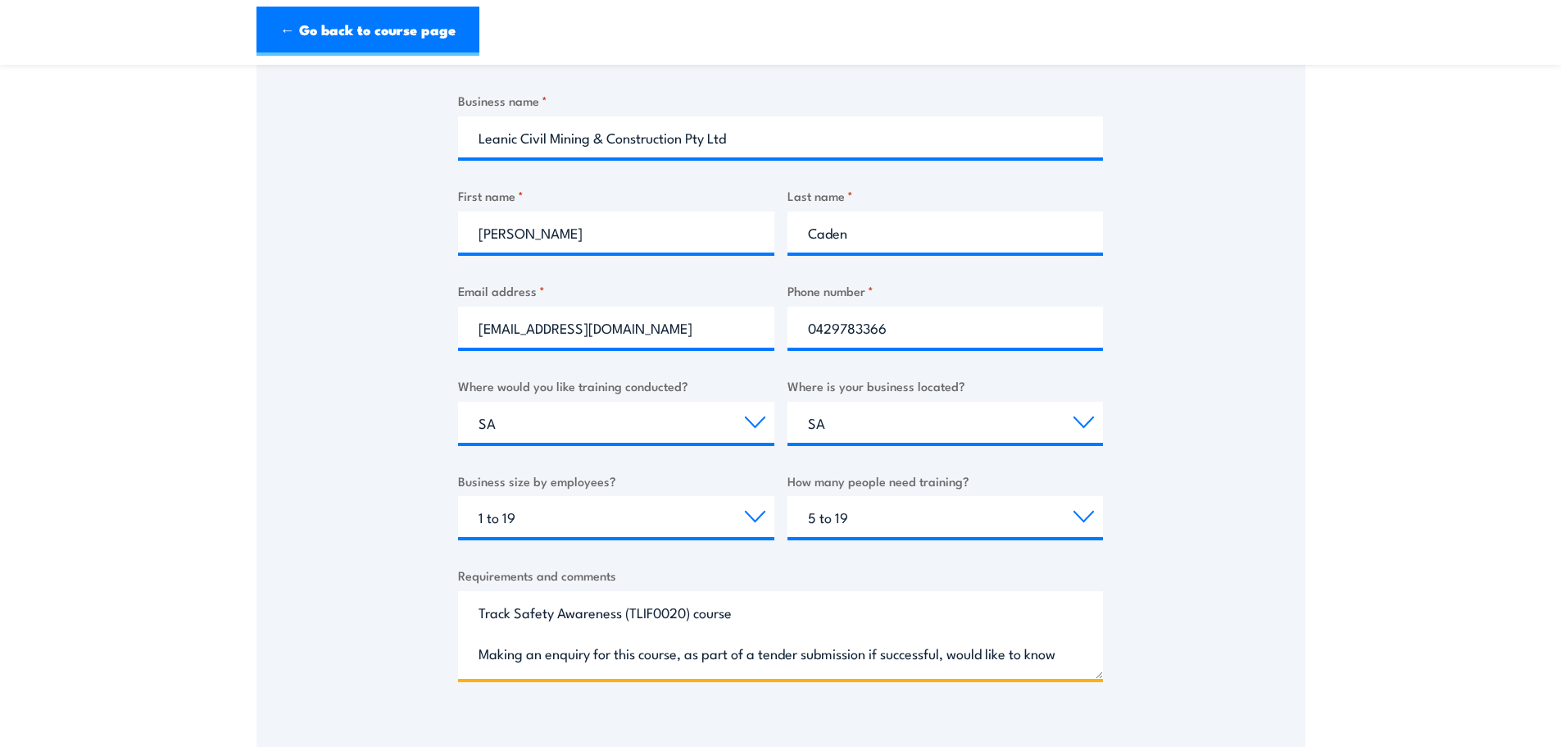
paste textarea "Subject: Enquiry – Track Safety Awareness (TLIF0020) Course I am making an enqu…"
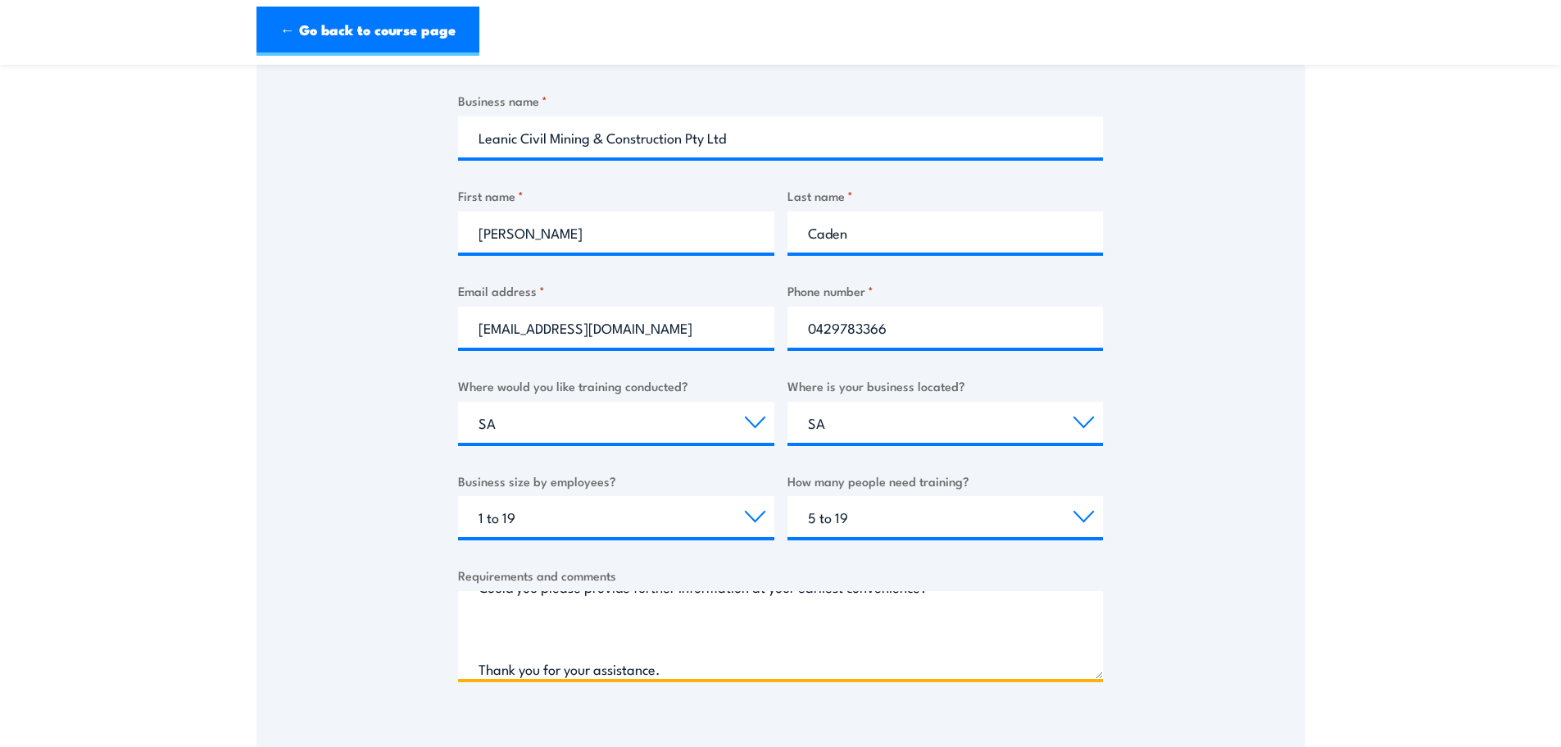
click at [561, 638] on textarea "Subject: Enquiry – Track Safety Awareness (TLIF0020) Course I am making an enqu…" at bounding box center [780, 635] width 645 height 88
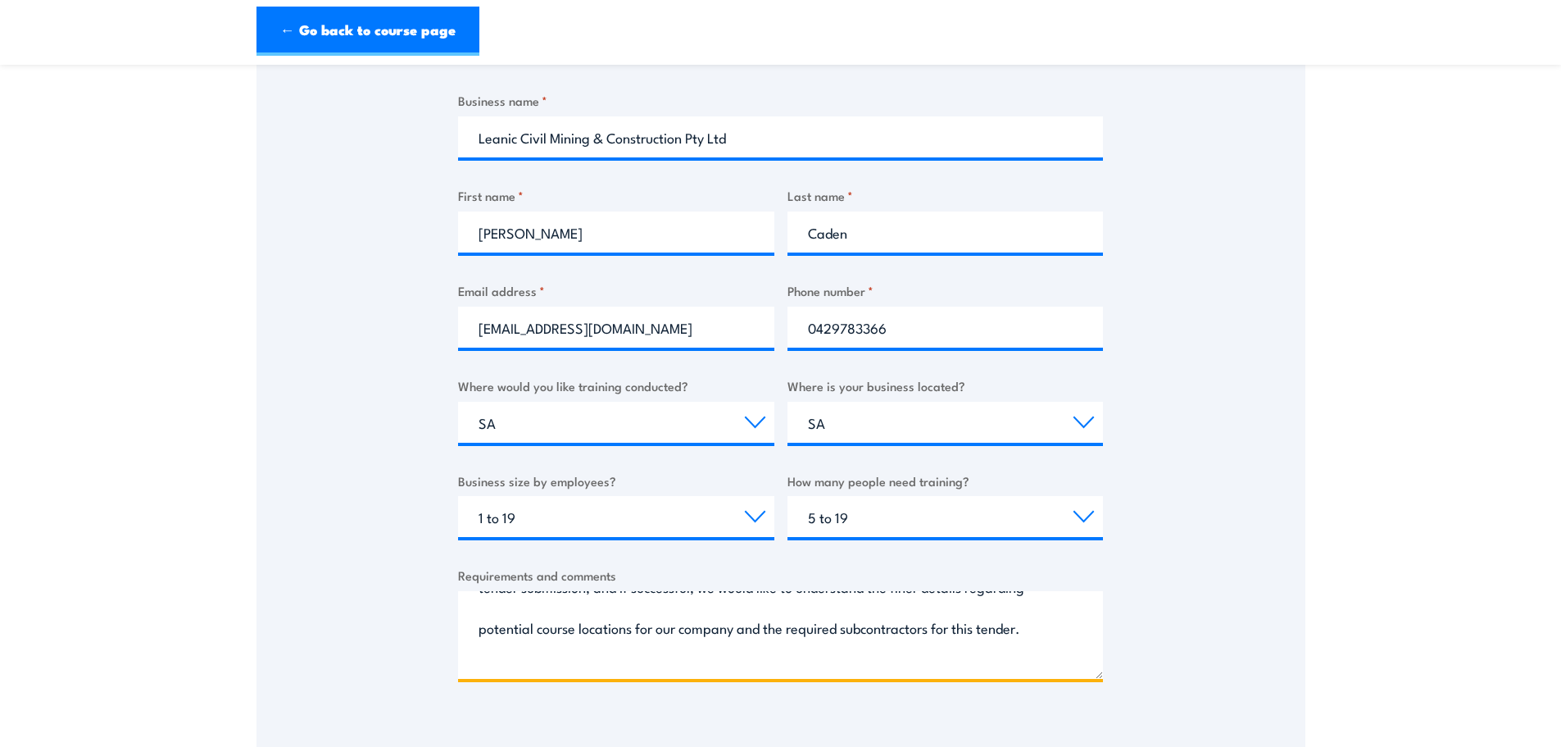
click at [534, 665] on textarea "Subject: Enquiry – Track Safety Awareness (TLIF0020) Course I am making an enqu…" at bounding box center [780, 635] width 645 height 88
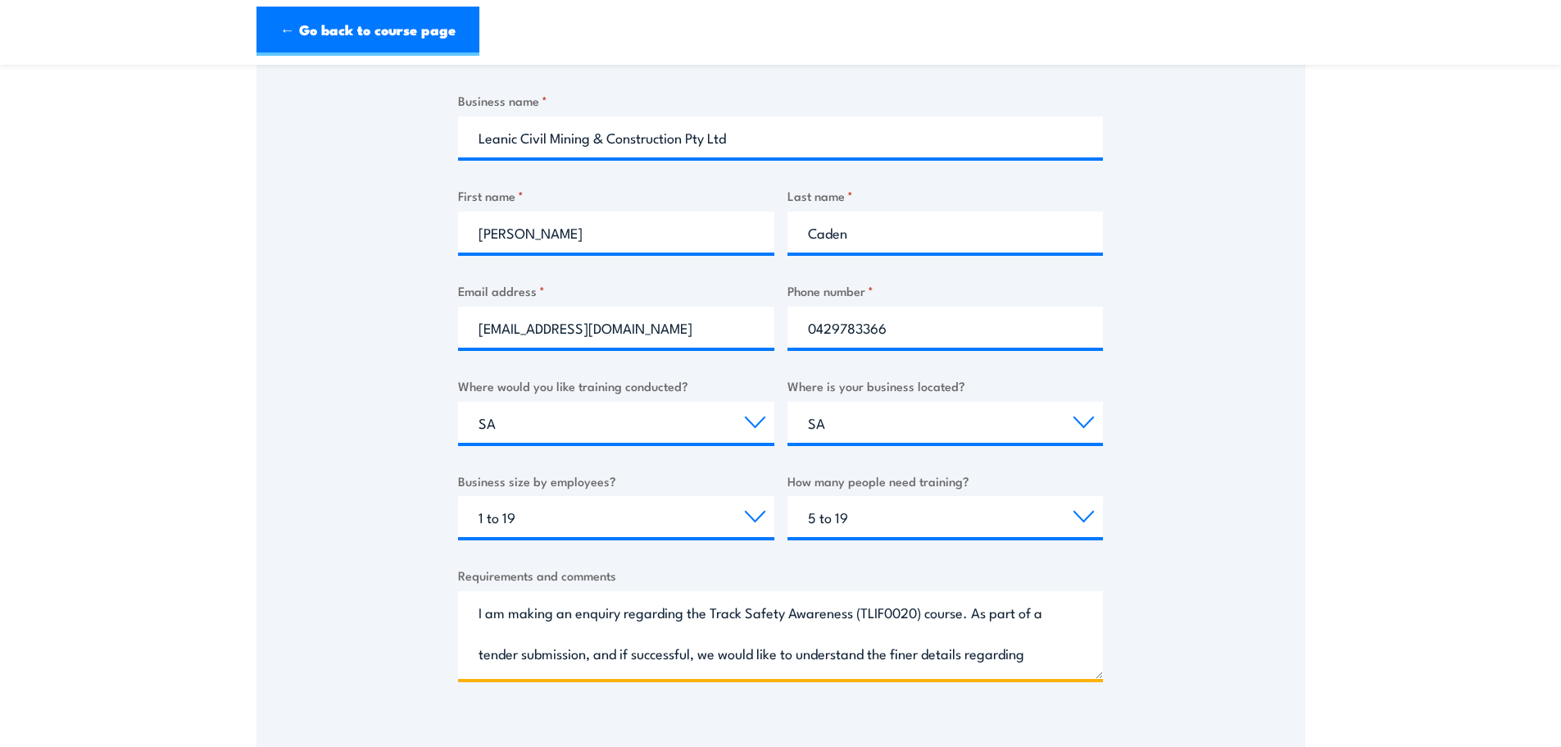
scroll to position [0, 0]
click at [509, 658] on textarea "Subject: Enquiry – Track Safety Awareness (TLIF0020) Course I am making an enqu…" at bounding box center [780, 635] width 645 height 88
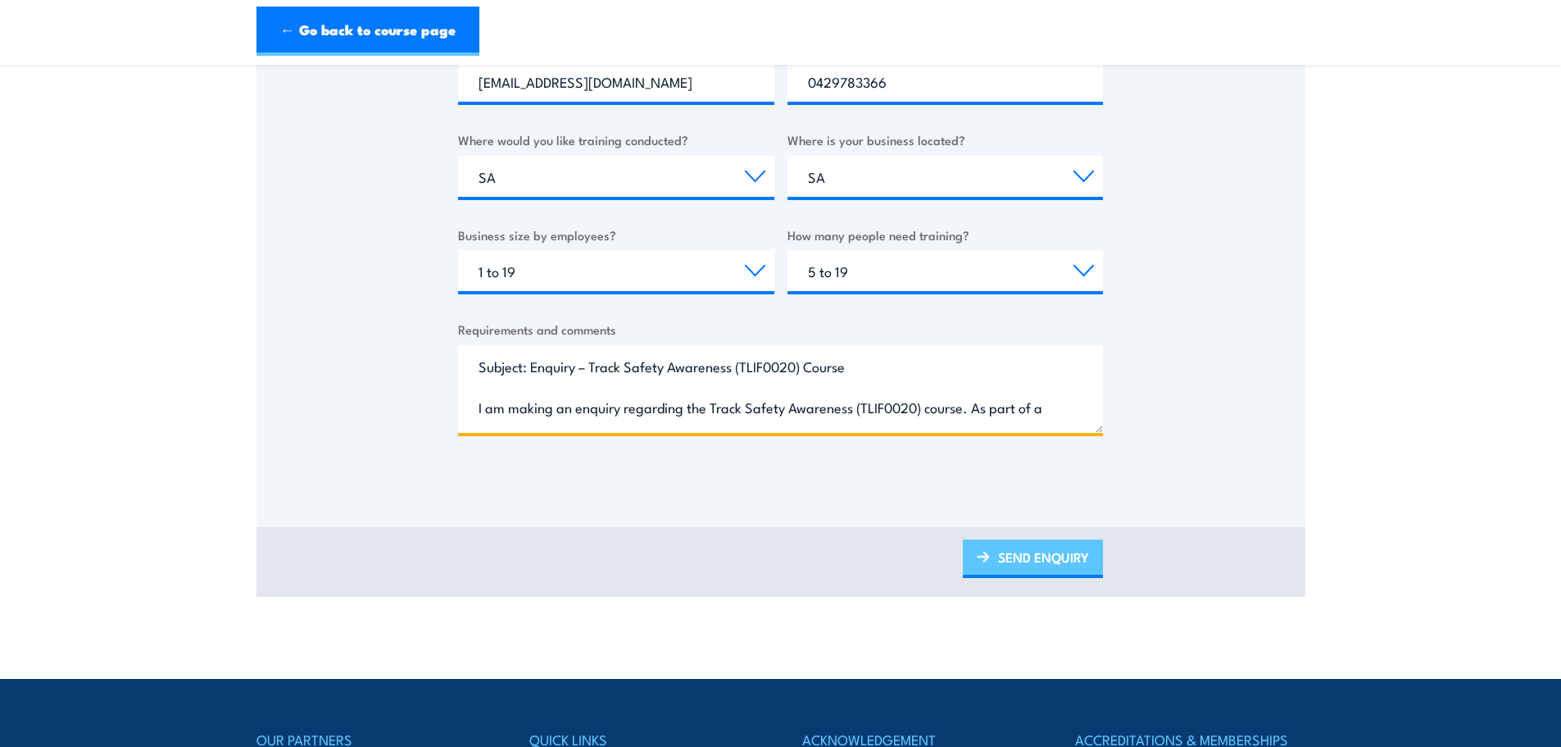
type textarea "Subject: Enquiry – Track Safety Awareness (TLIF0020) Course I am making an enqu…"
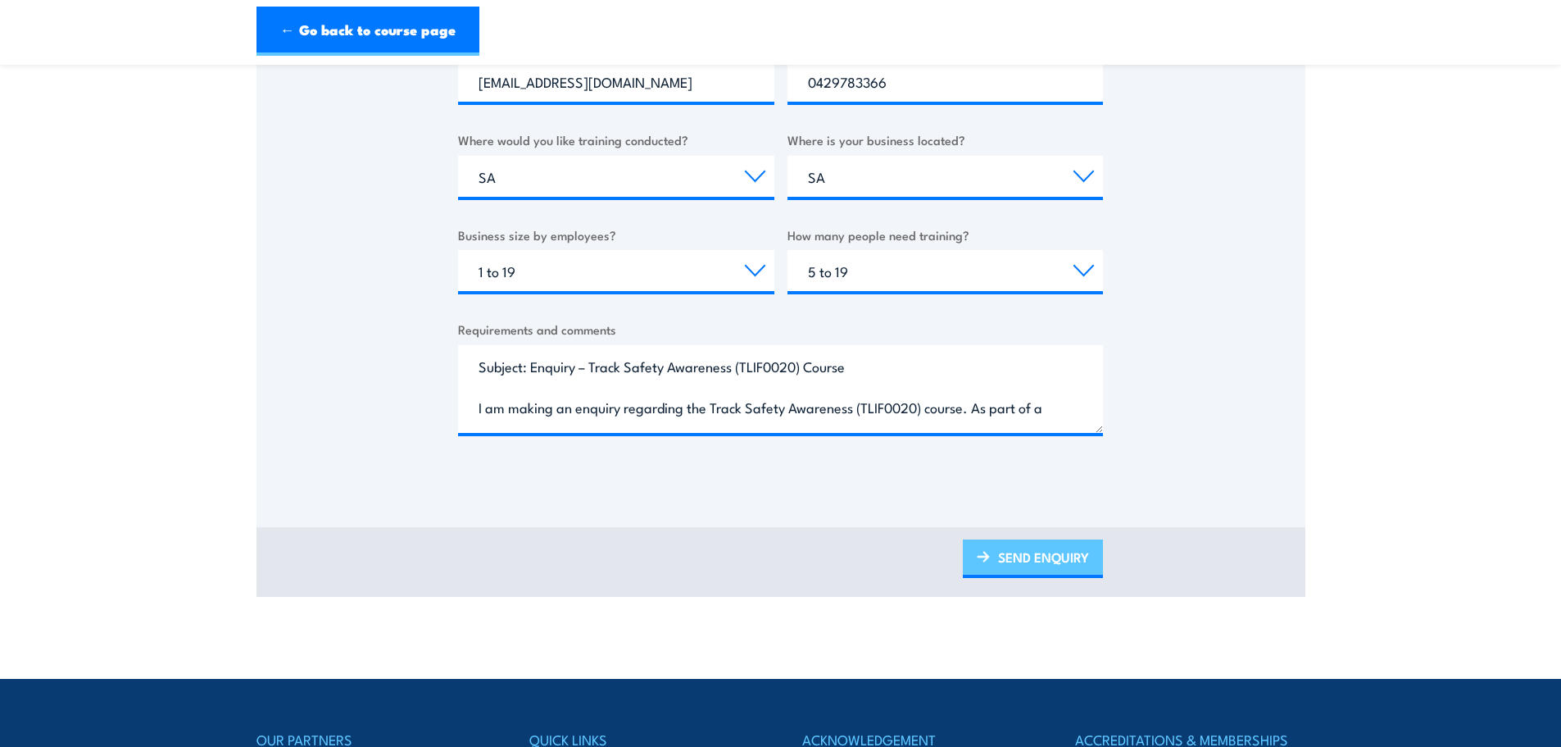
click at [1040, 555] on link "SEND ENQUIRY" at bounding box center [1033, 558] width 140 height 39
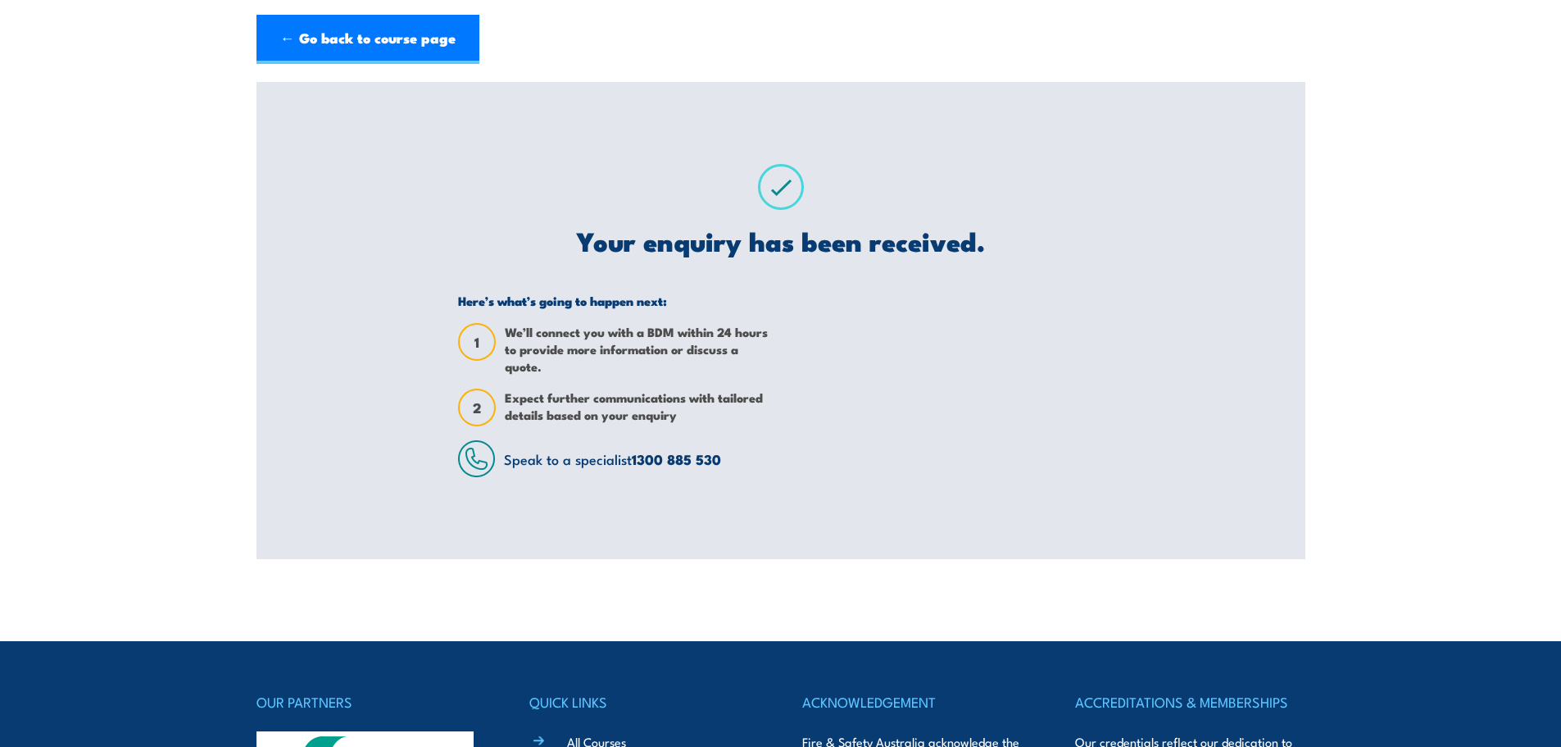
scroll to position [0, 0]
click at [296, 36] on link "← Go back to course page" at bounding box center [368, 39] width 223 height 49
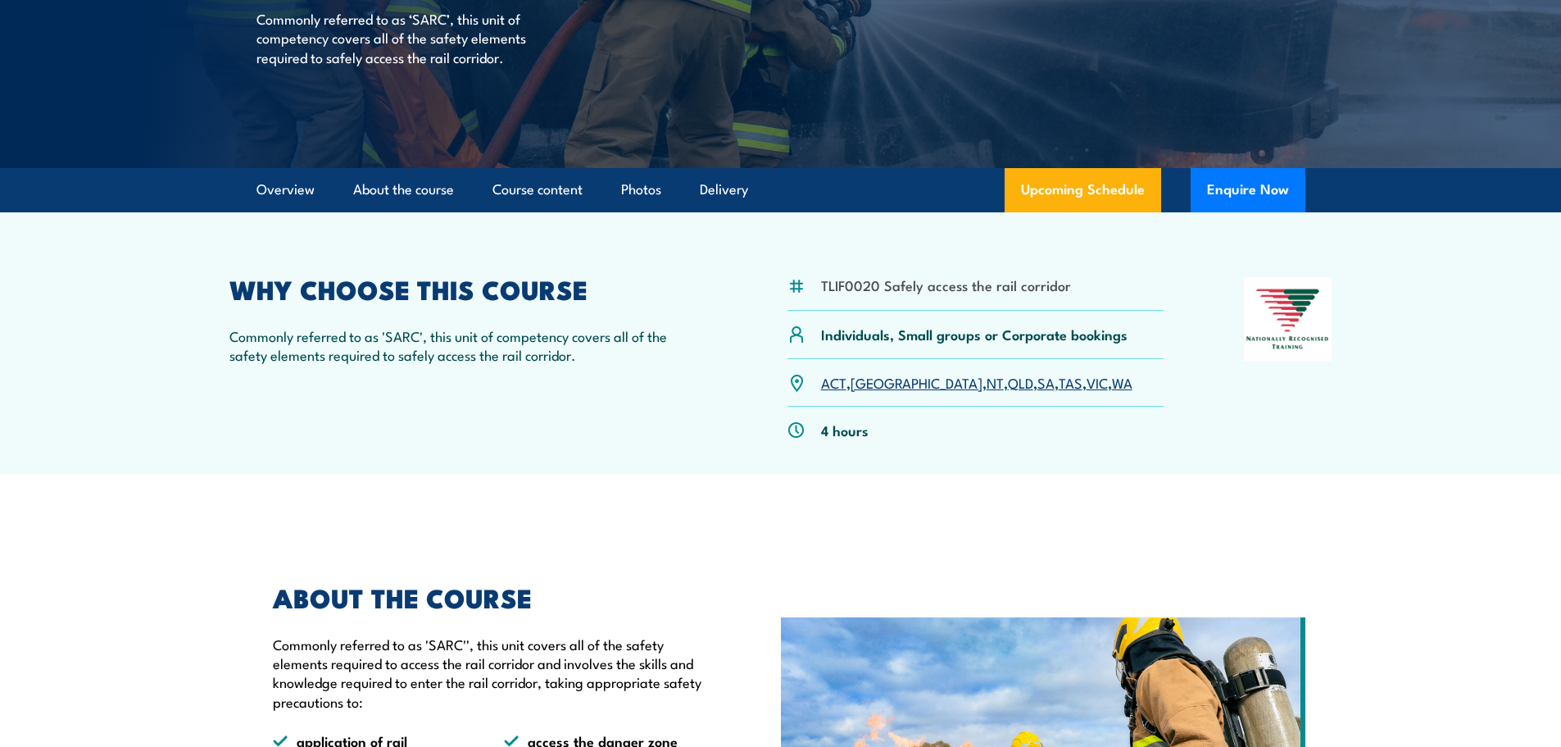
scroll to position [164, 0]
